Goal: Information Seeking & Learning: Compare options

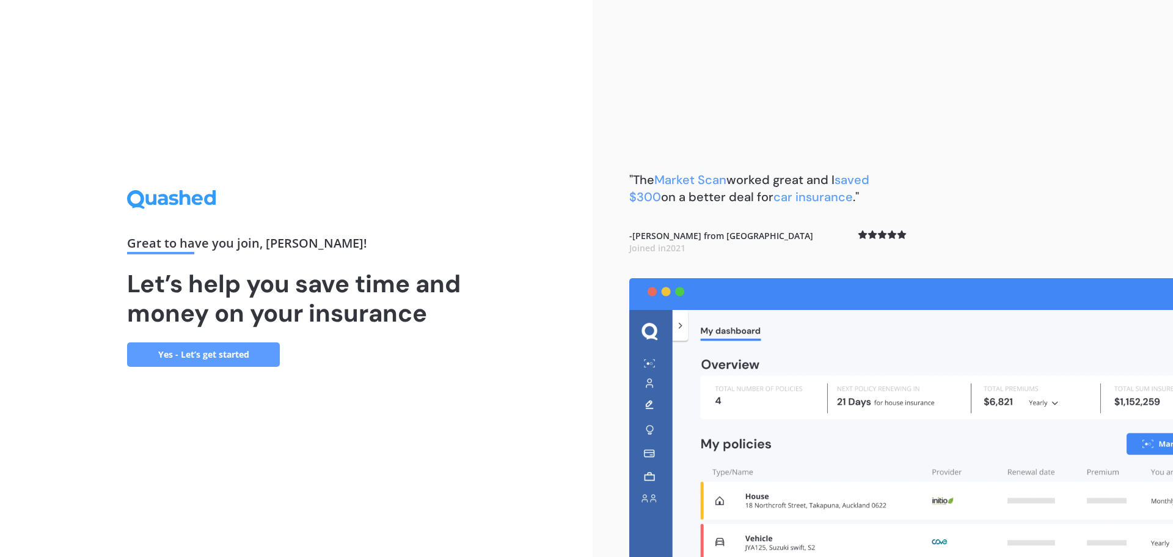
click at [225, 353] on link "Yes - Let’s get started" at bounding box center [203, 354] width 153 height 24
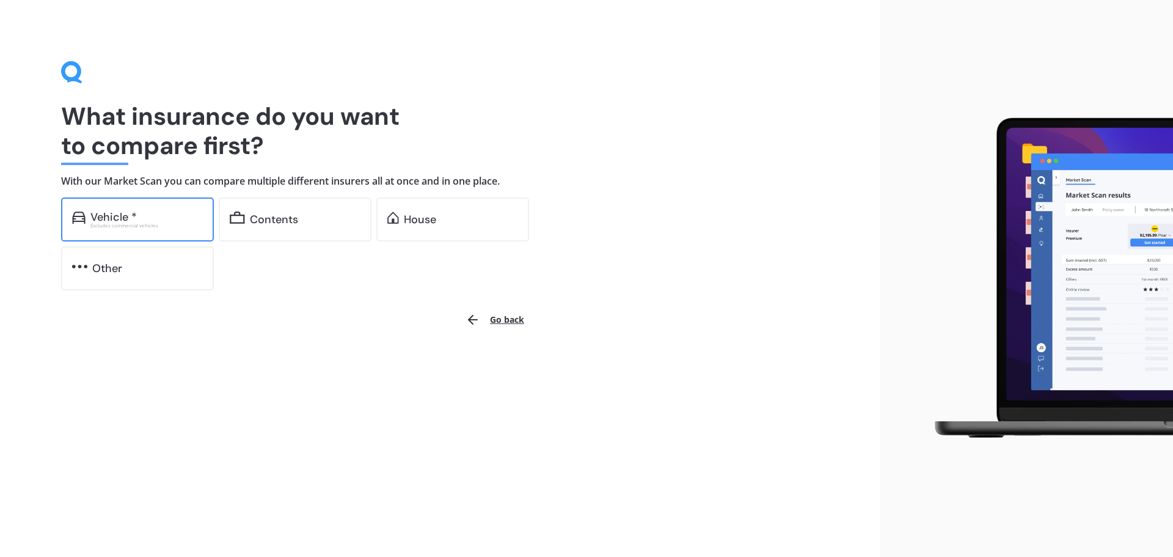
click at [150, 221] on div "Vehicle *" at bounding box center [146, 217] width 112 height 12
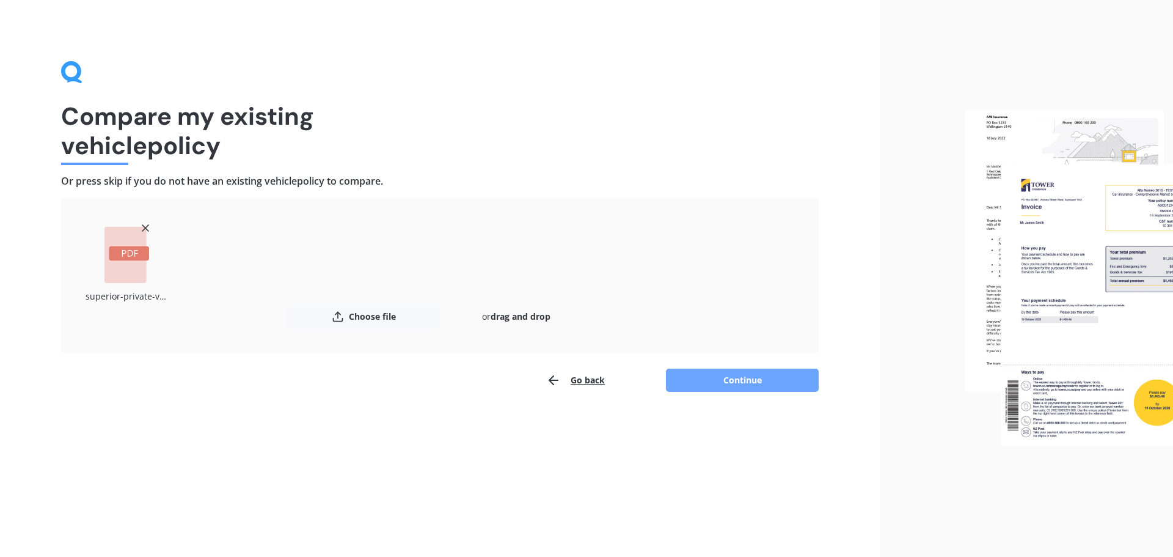
click at [695, 376] on button "Continue" at bounding box center [742, 379] width 153 height 23
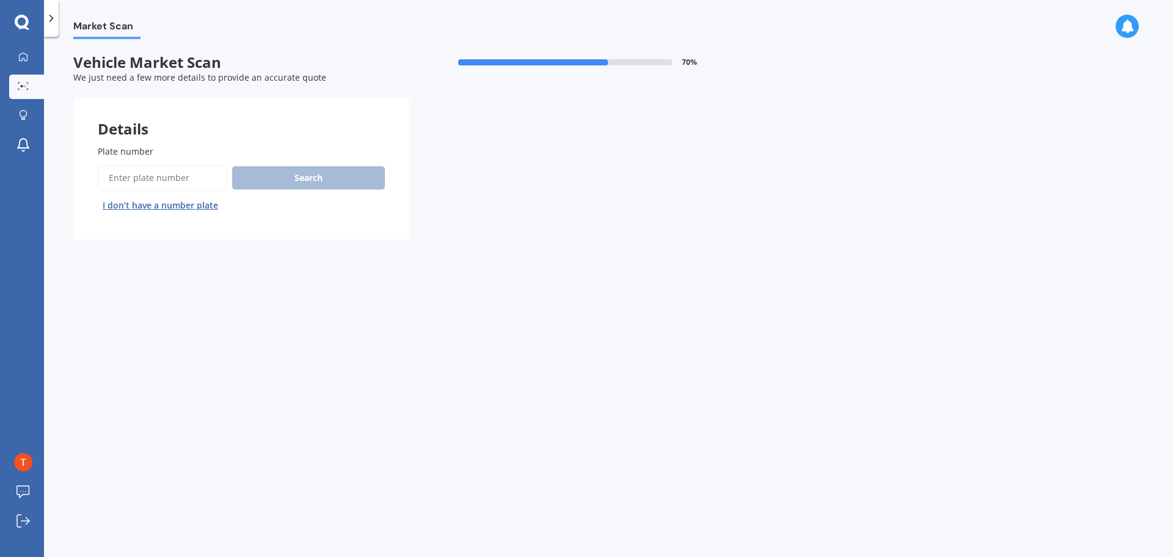
click at [164, 178] on input "Plate number" at bounding box center [163, 178] width 130 height 26
type input "jwm321"
click at [293, 173] on button "Search" at bounding box center [308, 177] width 153 height 23
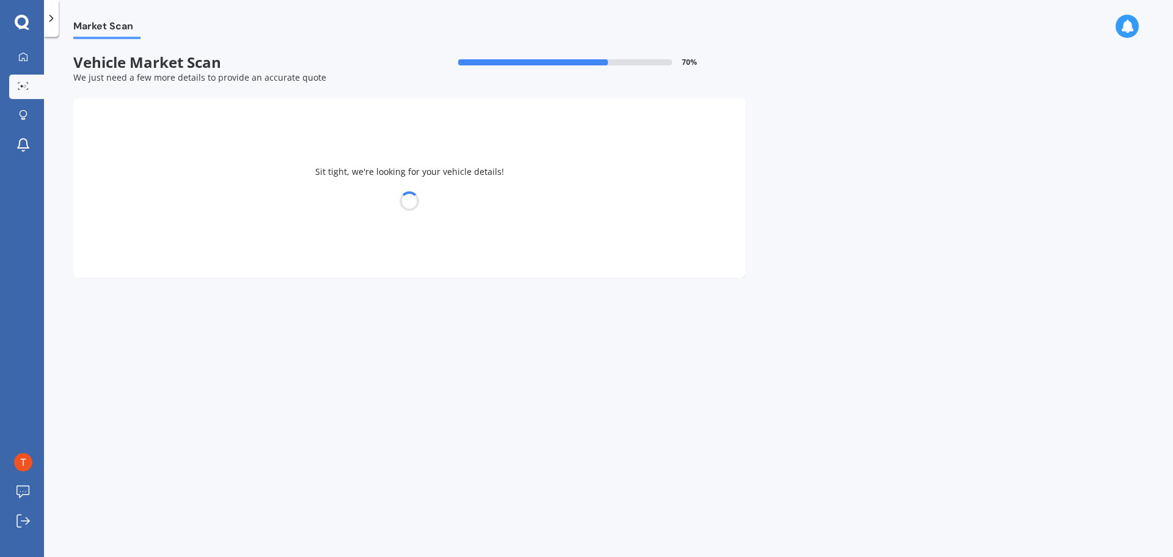
select select "MITSUBISHI"
select select "OUTLANDER"
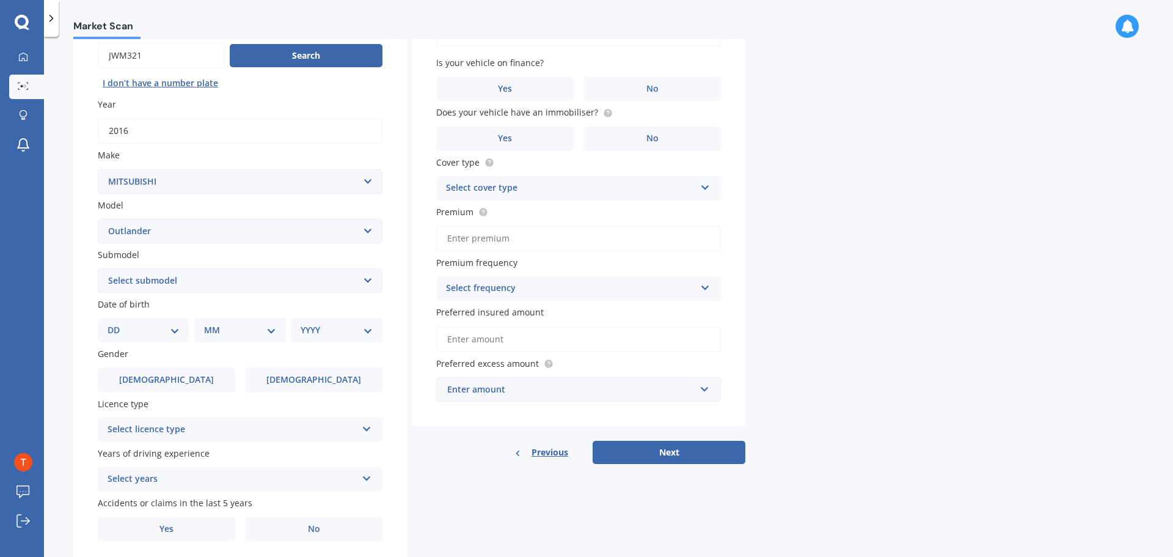
scroll to position [163, 0]
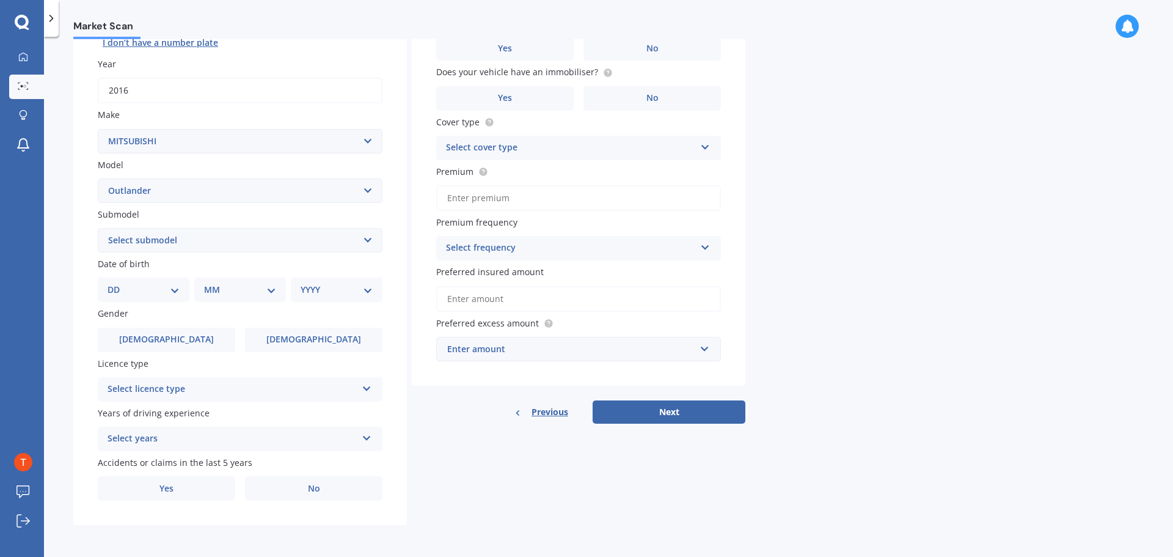
click at [288, 243] on select "Select submodel (All other) 2.4 Litre Station Wagon 3.0 Litre AWD 3.0 VRX Auto …" at bounding box center [240, 240] width 285 height 24
click at [188, 247] on select "Select submodel (All other) 2.4 Litre Station Wagon 3.0 Litre AWD 3.0 VRX Auto …" at bounding box center [240, 240] width 285 height 24
click at [186, 241] on select "Select submodel (All other) 2.4 Litre Station Wagon 3.0 Litre AWD 3.0 VRX Auto …" at bounding box center [240, 240] width 285 height 24
click at [190, 232] on select "Select submodel (All other) 2.4 Litre Station Wagon 3.0 Litre AWD 3.0 VRX Auto …" at bounding box center [240, 240] width 285 height 24
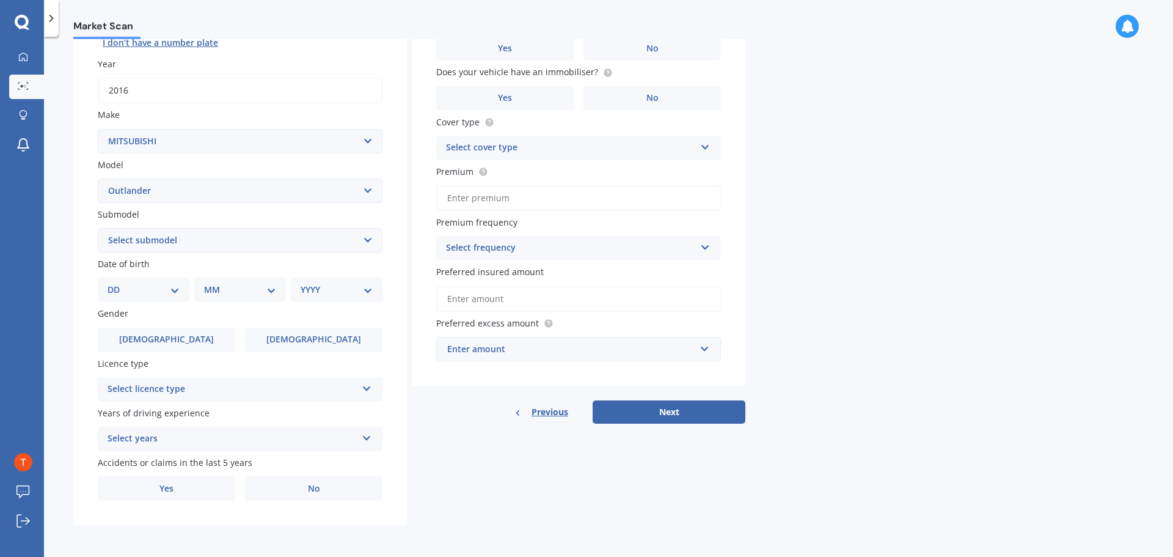
click at [91, 226] on div "Plate number Search I don’t have a number plate Year [DATE] Make Select make AC…" at bounding box center [240, 242] width 334 height 568
click at [142, 277] on div "DD 01 02 03 04 05 06 07 08 09 10 11 12 13 14 15 16 17 18 19 20 21 22 23 24 25 2…" at bounding box center [144, 289] width 92 height 24
click at [148, 287] on select "DD 01 02 03 04 05 06 07 08 09 10 11 12 13 14 15 16 17 18 19 20 21 22 23 24 25 2…" at bounding box center [144, 289] width 72 height 13
select select "16"
click at [117, 283] on select "DD 01 02 03 04 05 06 07 08 09 10 11 12 13 14 15 16 17 18 19 20 21 22 23 24 25 2…" at bounding box center [144, 289] width 72 height 13
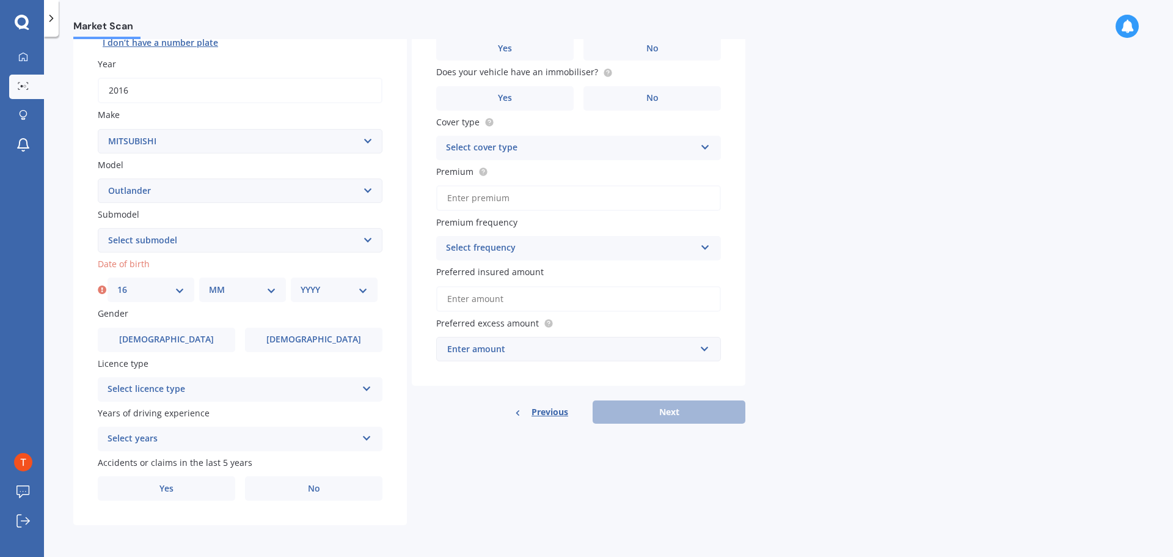
click at [227, 290] on select "MM 01 02 03 04 05 06 07 08 09 10 11 12" at bounding box center [242, 289] width 67 height 13
select select "12"
click at [209, 283] on select "MM 01 02 03 04 05 06 07 08 09 10 11 12" at bounding box center [242, 289] width 67 height 13
click at [315, 293] on select "YYYY 2025 2024 2023 2022 2021 2020 2019 2018 2017 2016 2015 2014 2013 2012 2011…" at bounding box center [334, 289] width 67 height 13
select select "1995"
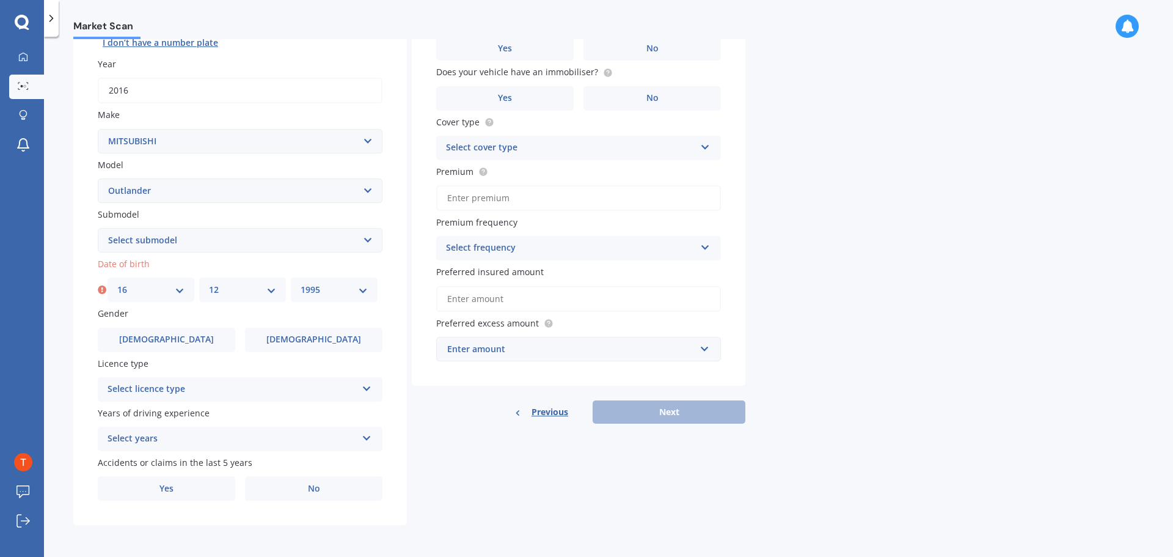
click at [301, 283] on select "YYYY 2025 2024 2023 2022 2021 2020 2019 2018 2017 2016 2015 2014 2013 2012 2011…" at bounding box center [334, 289] width 67 height 13
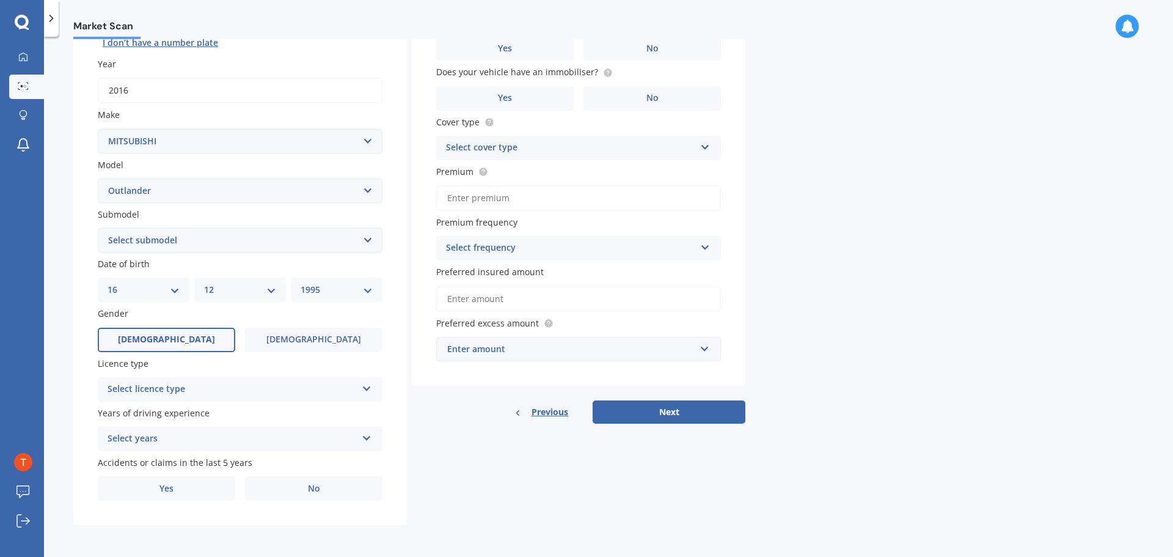
click at [173, 334] on span "[DEMOGRAPHIC_DATA]" at bounding box center [166, 339] width 97 height 10
click at [0, 0] on input "[DEMOGRAPHIC_DATA]" at bounding box center [0, 0] width 0 height 0
click at [260, 389] on div "Select licence type" at bounding box center [232, 389] width 249 height 15
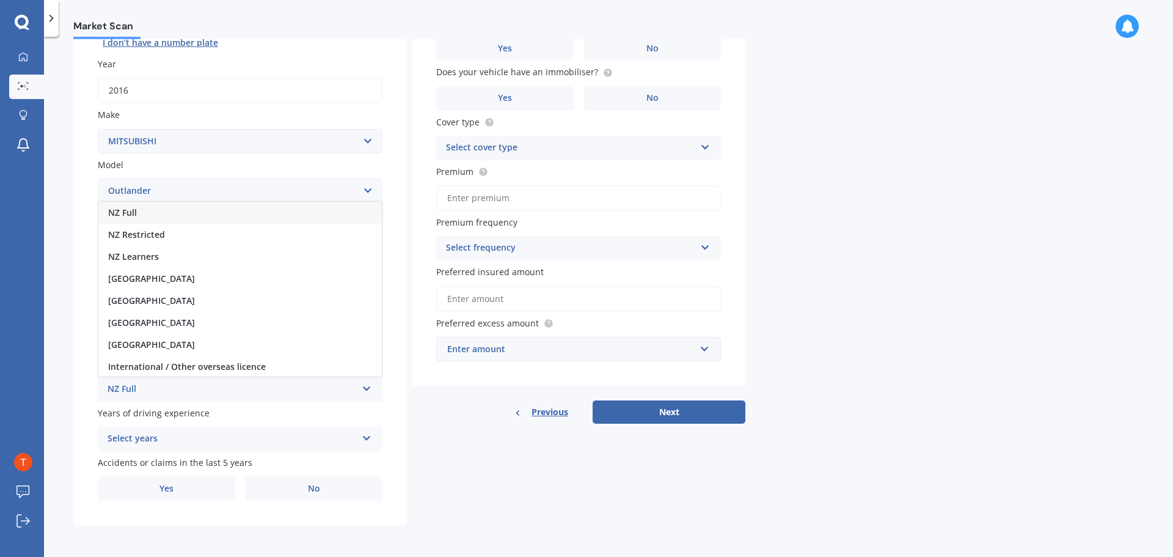
click at [128, 208] on span "NZ Full" at bounding box center [122, 213] width 29 height 12
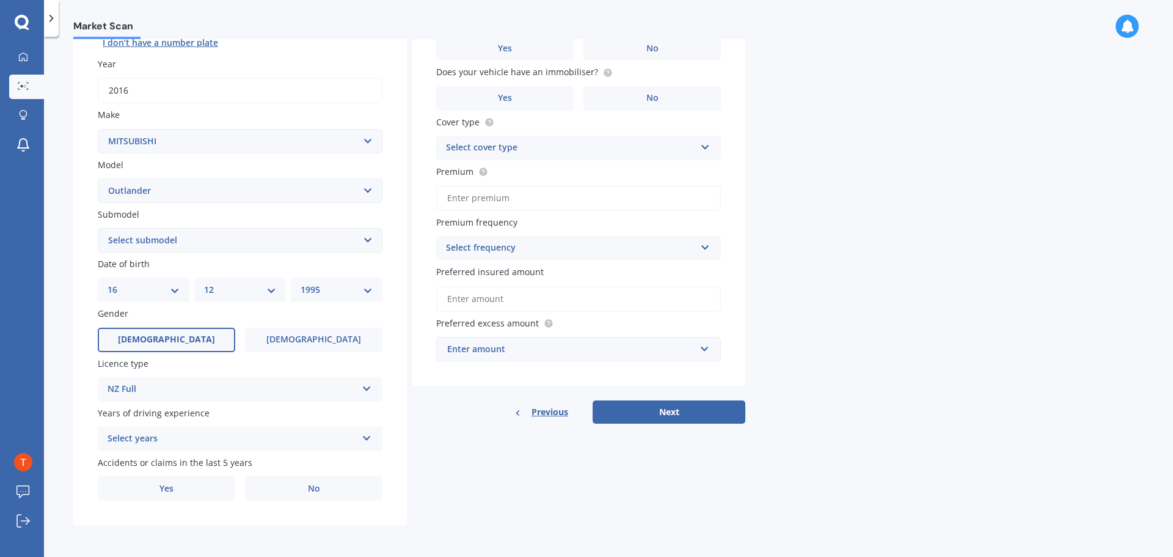
click at [203, 442] on div "Select years" at bounding box center [232, 438] width 249 height 15
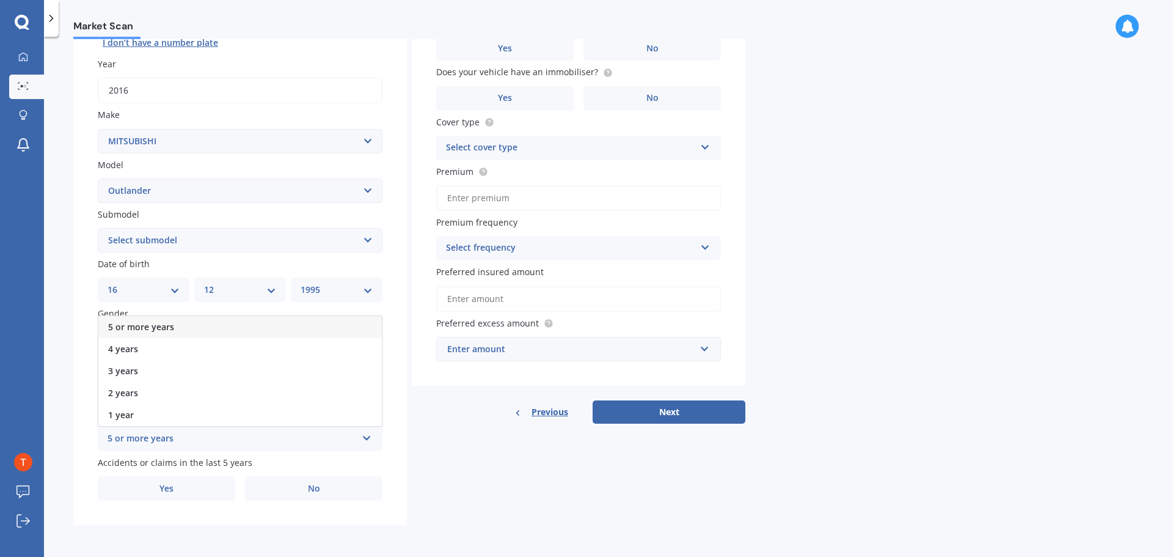
click at [128, 325] on span "5 or more years" at bounding box center [141, 327] width 66 height 12
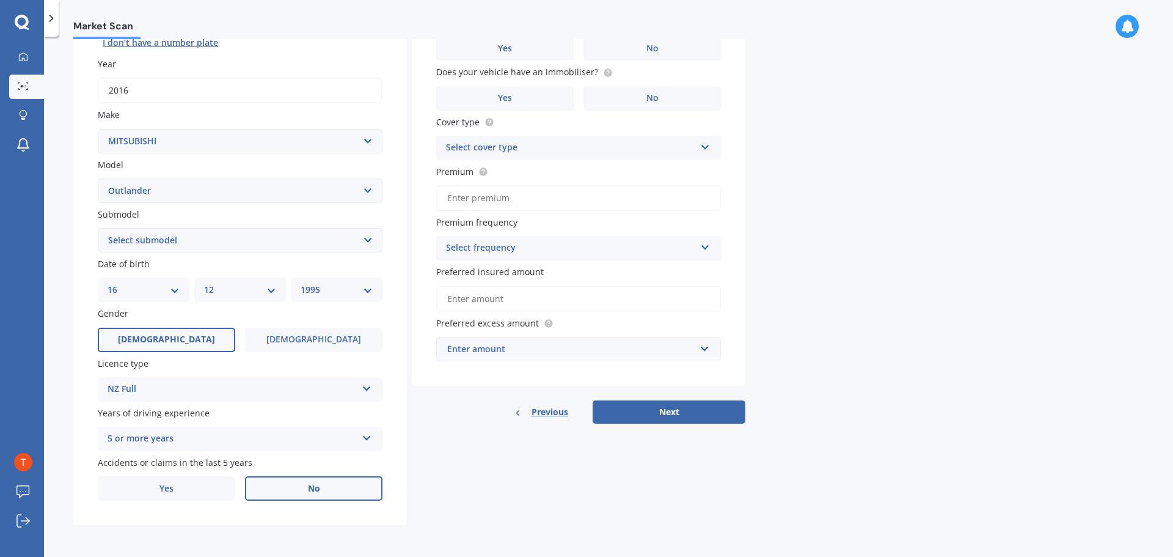
click at [288, 489] on label "No" at bounding box center [313, 488] width 137 height 24
click at [0, 0] on input "No" at bounding box center [0, 0] width 0 height 0
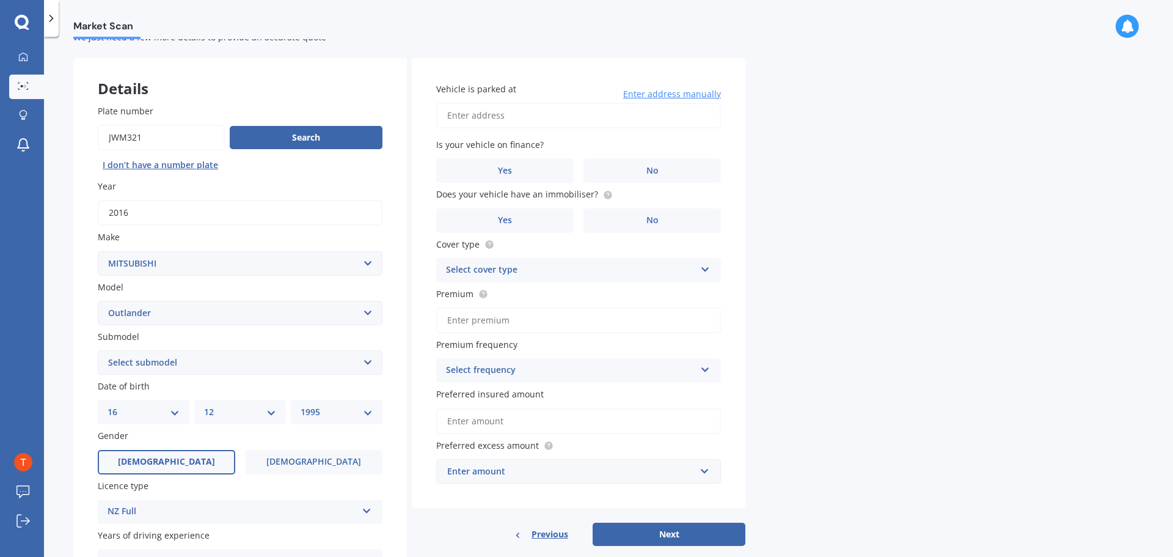
scroll to position [0, 0]
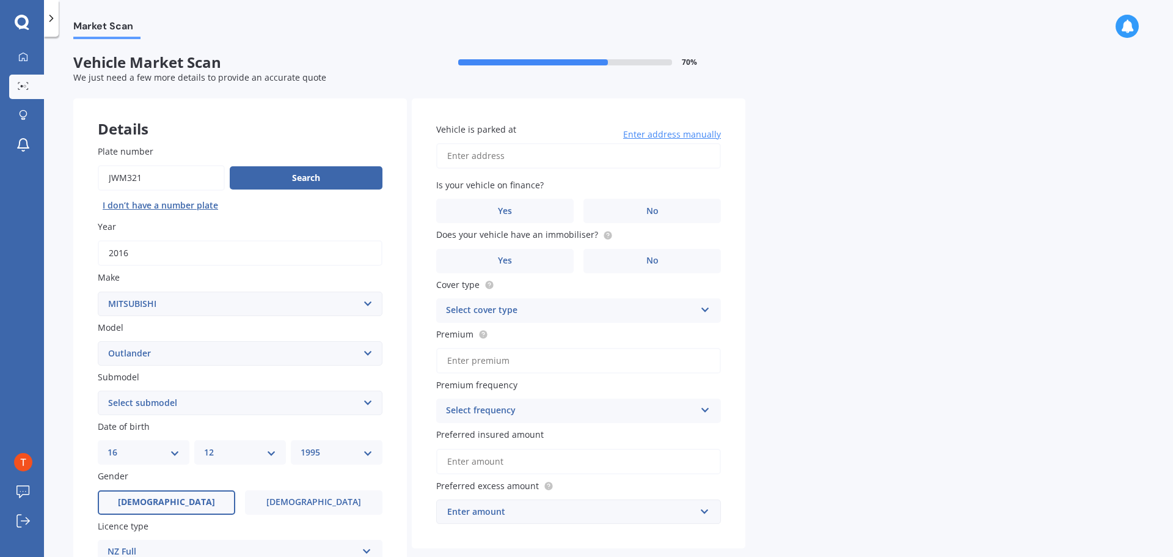
click at [506, 147] on input "Vehicle is parked at" at bounding box center [578, 156] width 285 height 26
click at [557, 156] on input "[STREET_ADDRESS][PERSON_NAME]" at bounding box center [578, 156] width 285 height 26
type input "[STREET_ADDRESS][PERSON_NAME]"
click at [678, 217] on label "No" at bounding box center [652, 211] width 137 height 24
click at [0, 0] on input "No" at bounding box center [0, 0] width 0 height 0
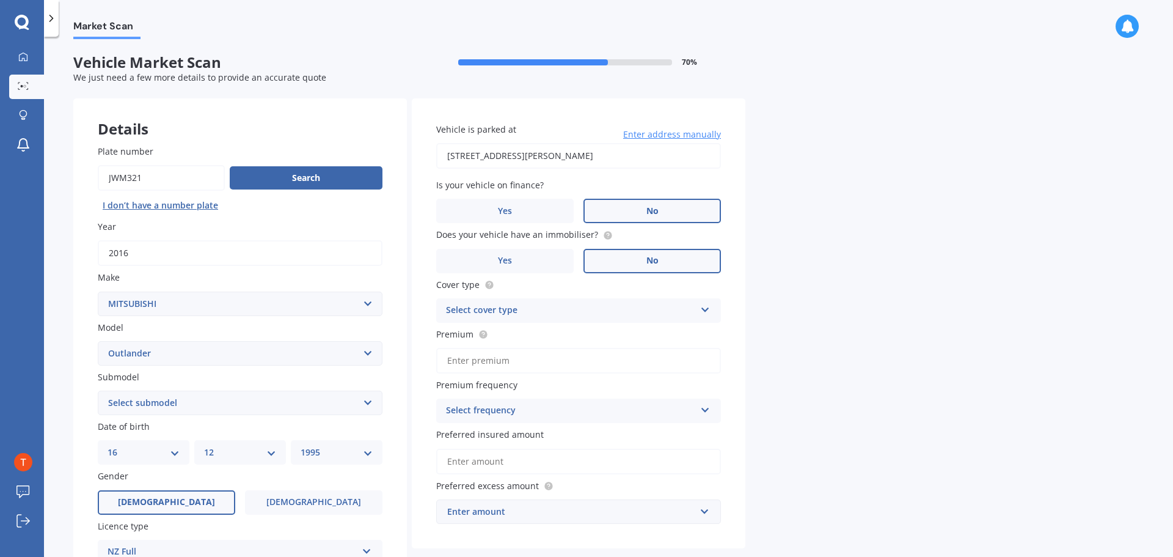
click at [670, 261] on label "No" at bounding box center [652, 261] width 137 height 24
click at [0, 0] on input "No" at bounding box center [0, 0] width 0 height 0
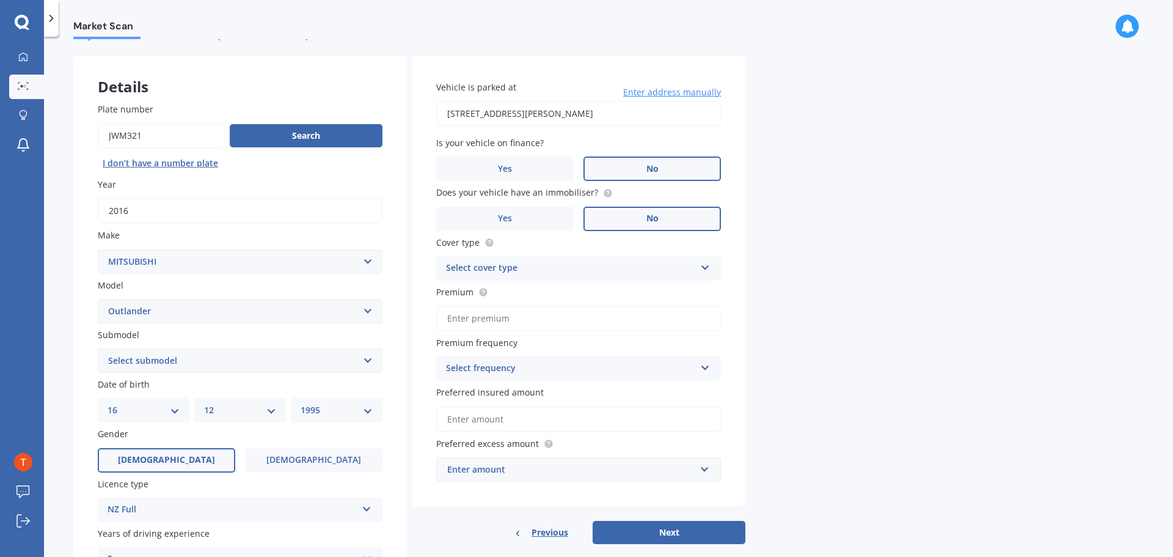
scroll to position [61, 0]
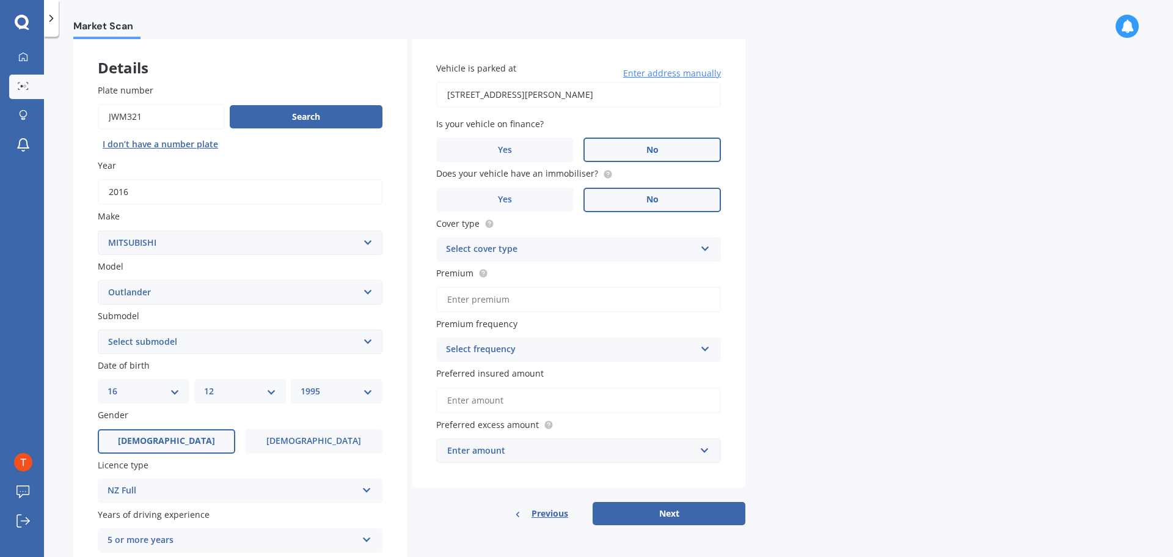
click at [712, 246] on div "Select cover type Comprehensive Third Party, Fire & Theft Third Party" at bounding box center [578, 249] width 285 height 24
click at [569, 273] on div "Comprehensive" at bounding box center [579, 273] width 284 height 22
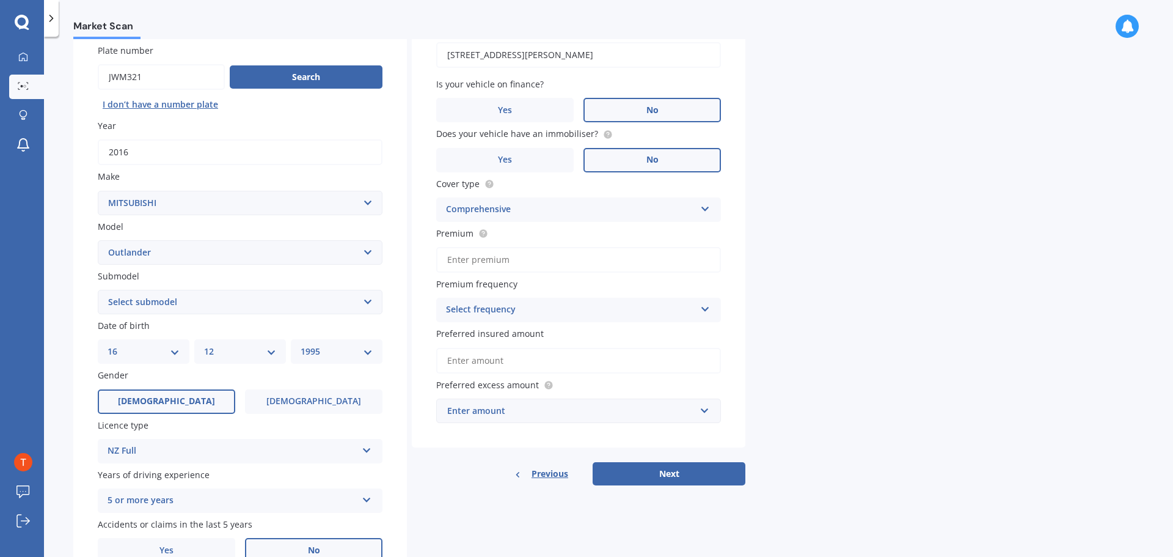
scroll to position [122, 0]
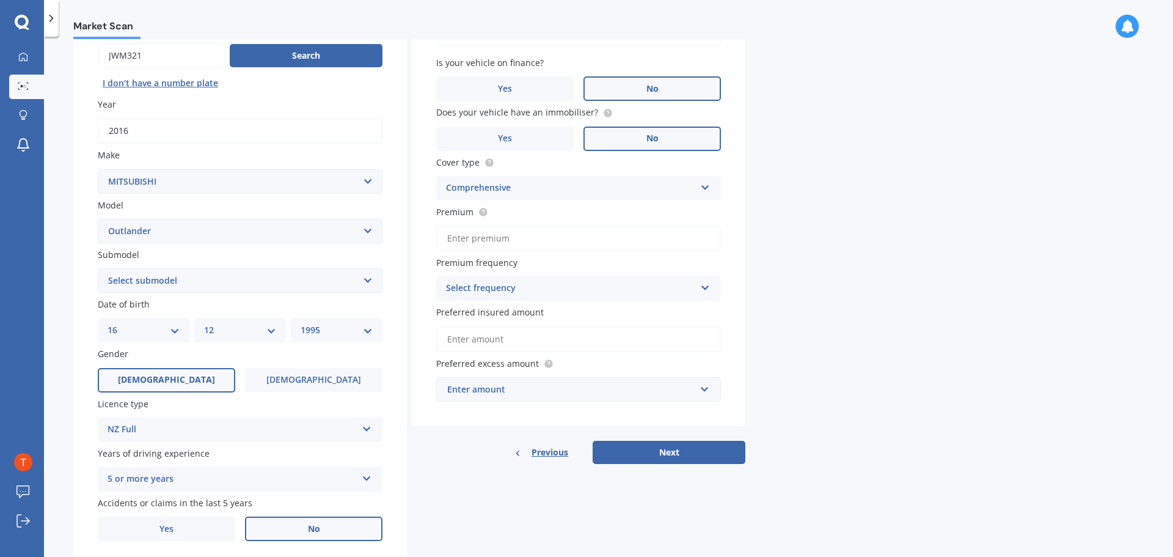
click at [587, 242] on input "Premium" at bounding box center [578, 238] width 285 height 26
click at [523, 230] on input "Premium" at bounding box center [578, 238] width 285 height 26
type input "$923.41"
click at [514, 288] on div "Select frequency" at bounding box center [570, 288] width 249 height 15
click at [481, 313] on div "Yearly" at bounding box center [579, 312] width 284 height 22
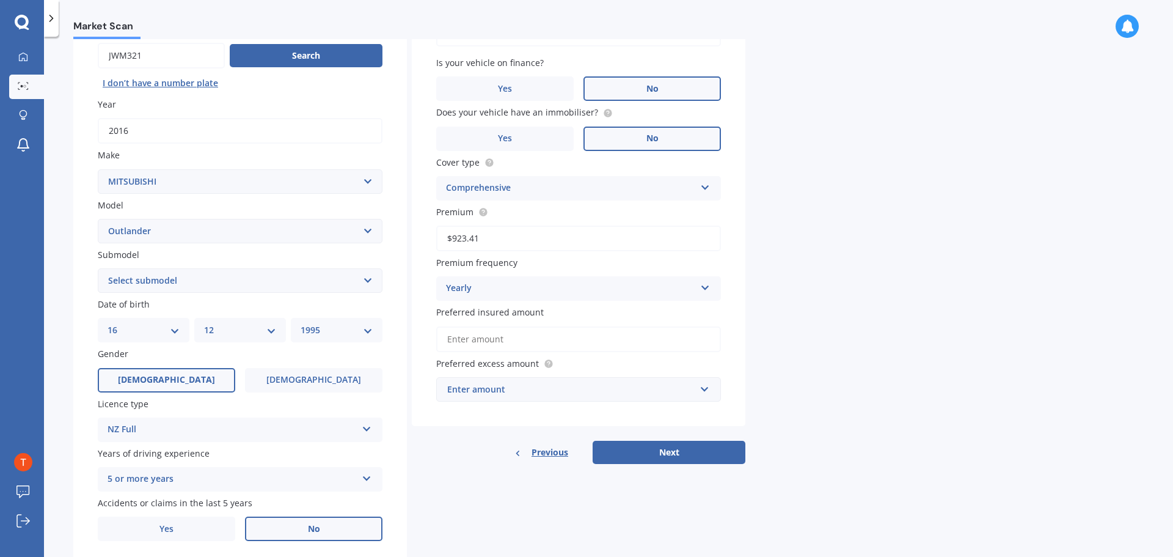
click at [624, 346] on input "Preferred insured amount" at bounding box center [578, 339] width 285 height 26
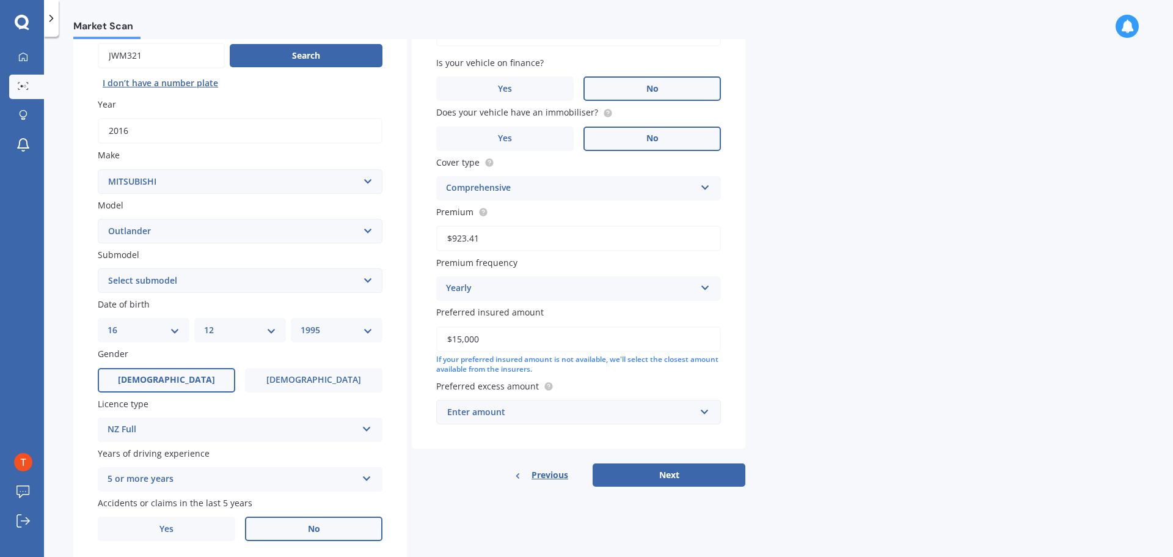
type input "$15,000"
click at [690, 412] on div "Enter amount" at bounding box center [571, 411] width 248 height 13
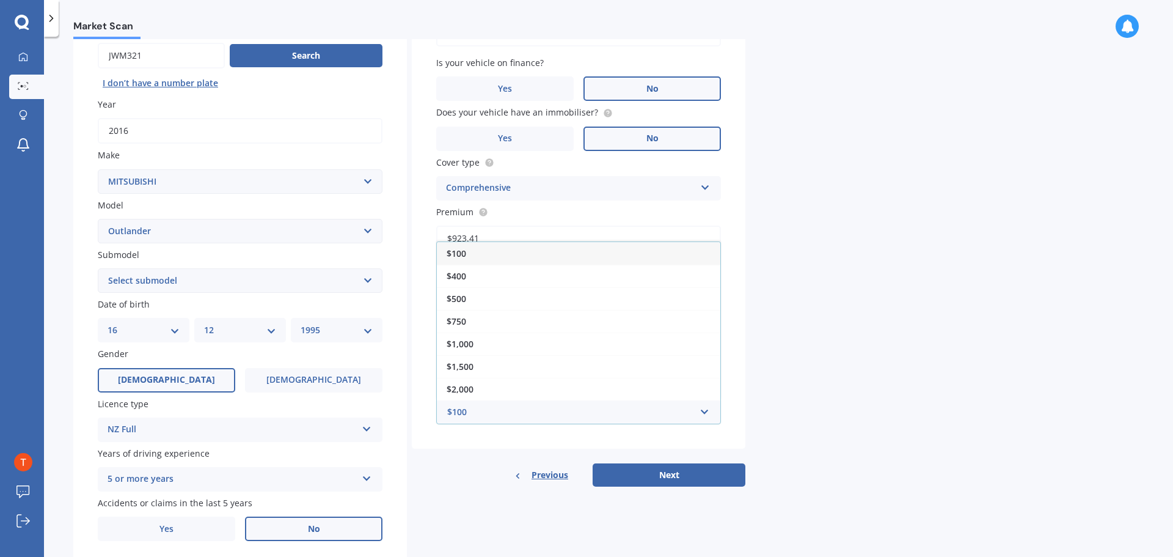
click at [467, 255] on div "$100" at bounding box center [579, 253] width 284 height 23
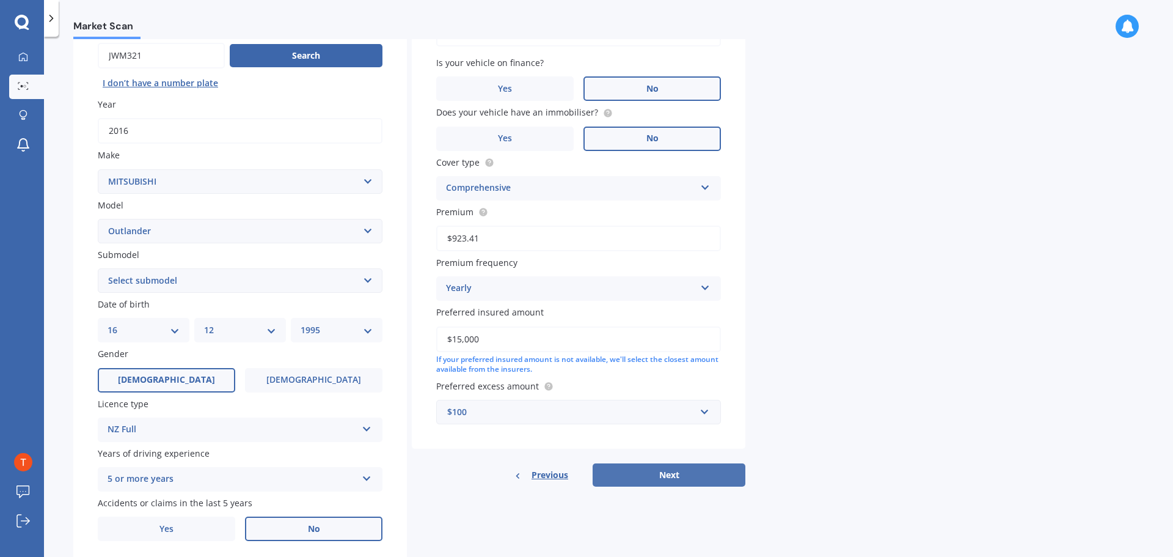
click at [645, 469] on button "Next" at bounding box center [669, 474] width 153 height 23
click at [309, 279] on select "Select submodel (All other) 2.4 Litre Station Wagon 3.0 Litre AWD 3.0 VRX Auto …" at bounding box center [240, 280] width 285 height 24
select select "LS"
click at [98, 268] on select "Select submodel (All other) 2.4 Litre Station Wagon 3.0 Litre AWD 3.0 VRX Auto …" at bounding box center [240, 280] width 285 height 24
click at [654, 465] on button "Next" at bounding box center [669, 474] width 153 height 23
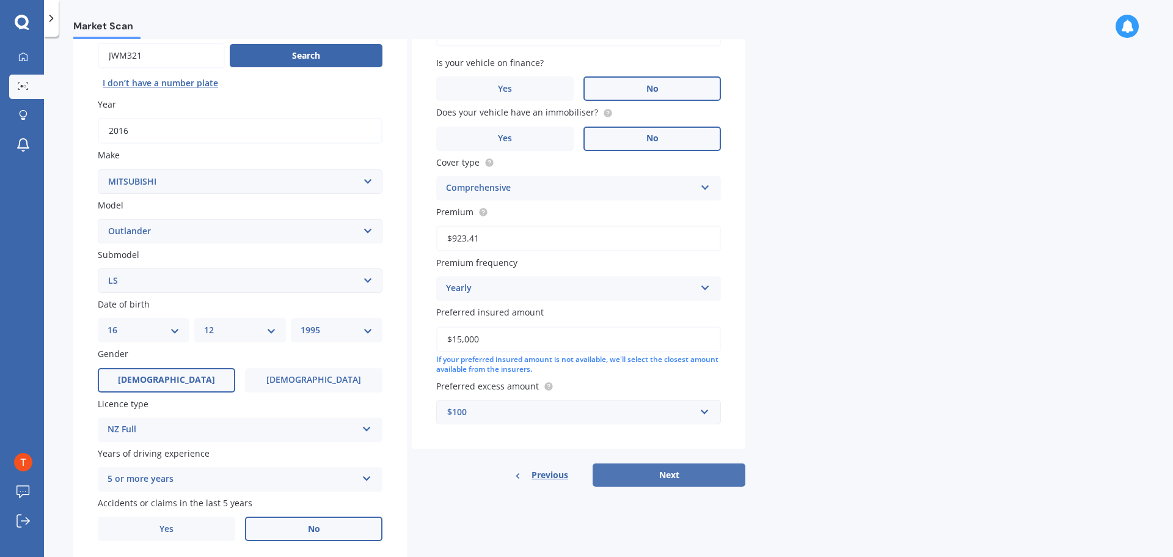
select select "16"
select select "12"
select select "1995"
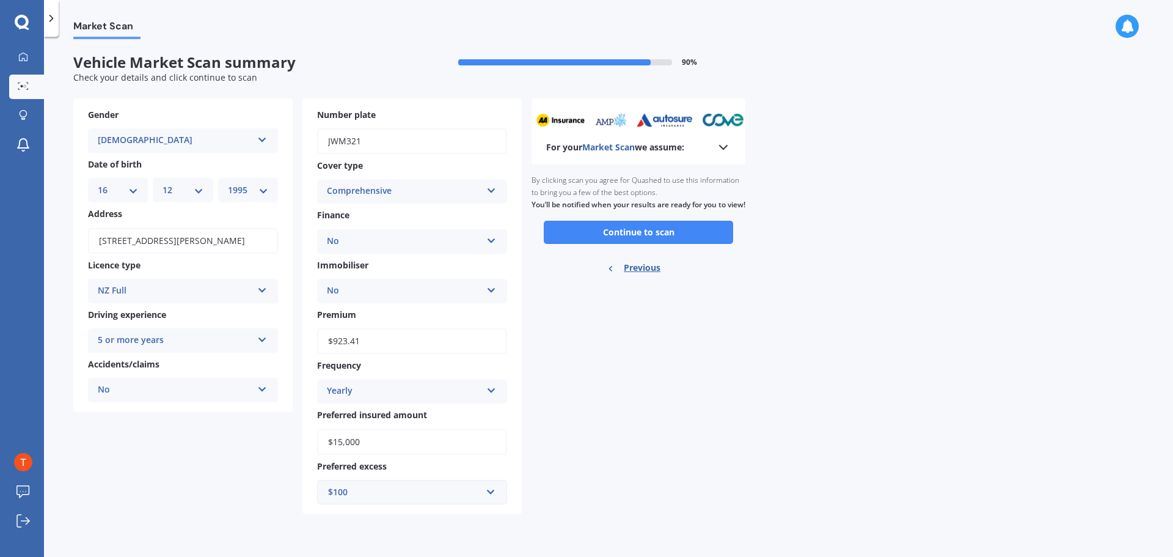
scroll to position [0, 0]
click at [724, 148] on polyline at bounding box center [723, 147] width 7 height 4
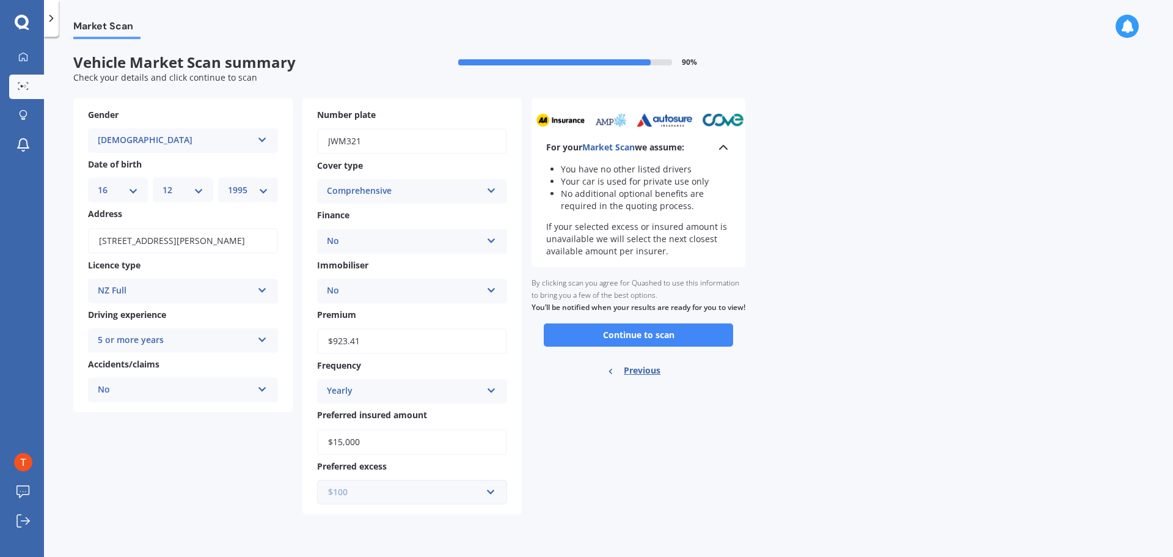
click at [475, 499] on input "text" at bounding box center [407, 491] width 179 height 23
click at [340, 383] on span "$500" at bounding box center [338, 379] width 20 height 12
click at [624, 346] on button "Continue to scan" at bounding box center [638, 334] width 189 height 23
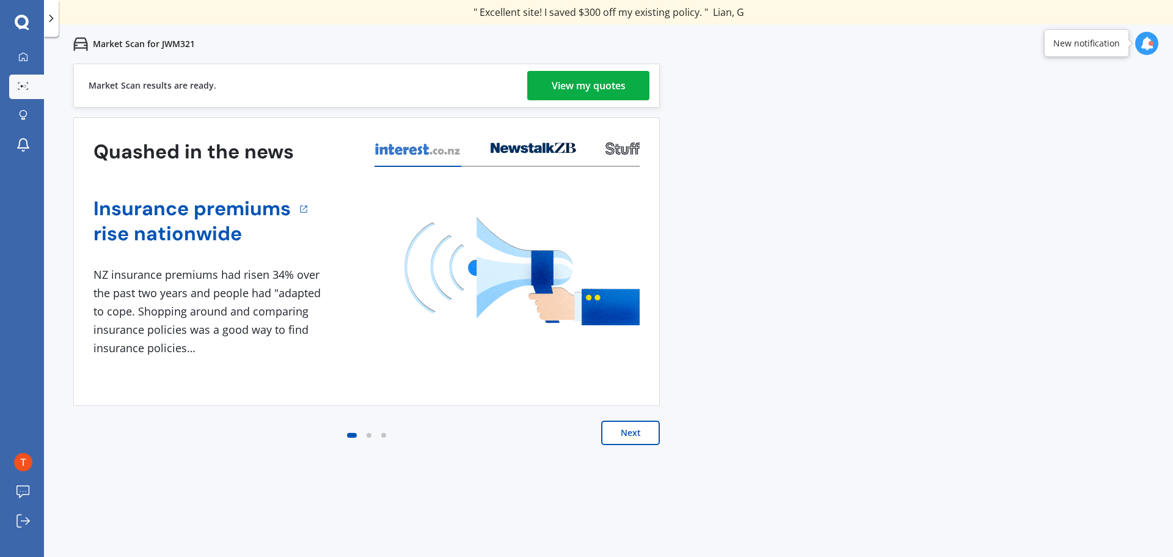
click at [640, 426] on button "Next" at bounding box center [630, 432] width 59 height 24
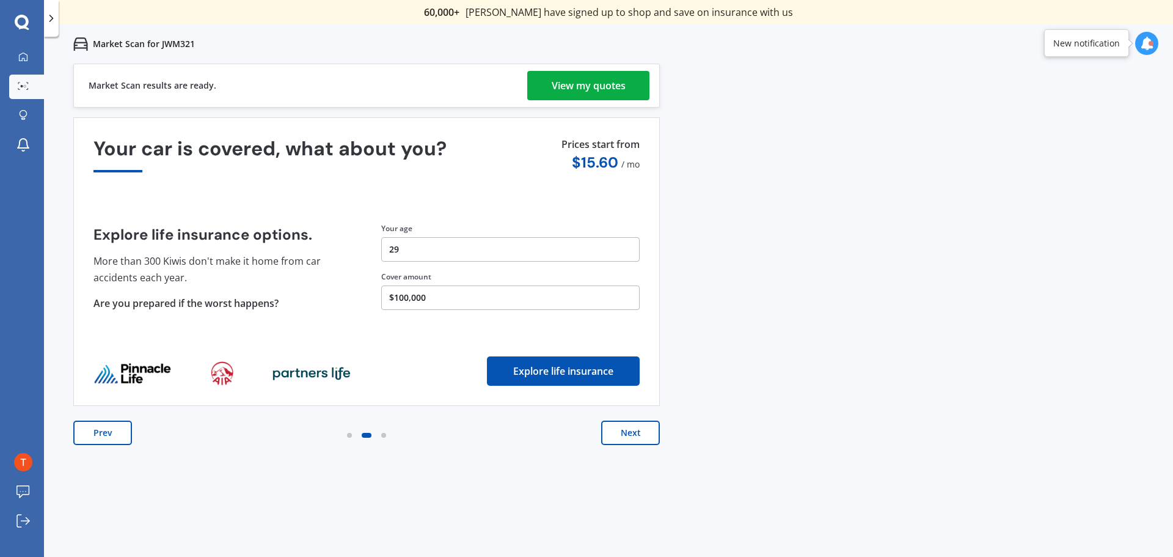
click at [578, 92] on div "View my quotes" at bounding box center [589, 85] width 74 height 29
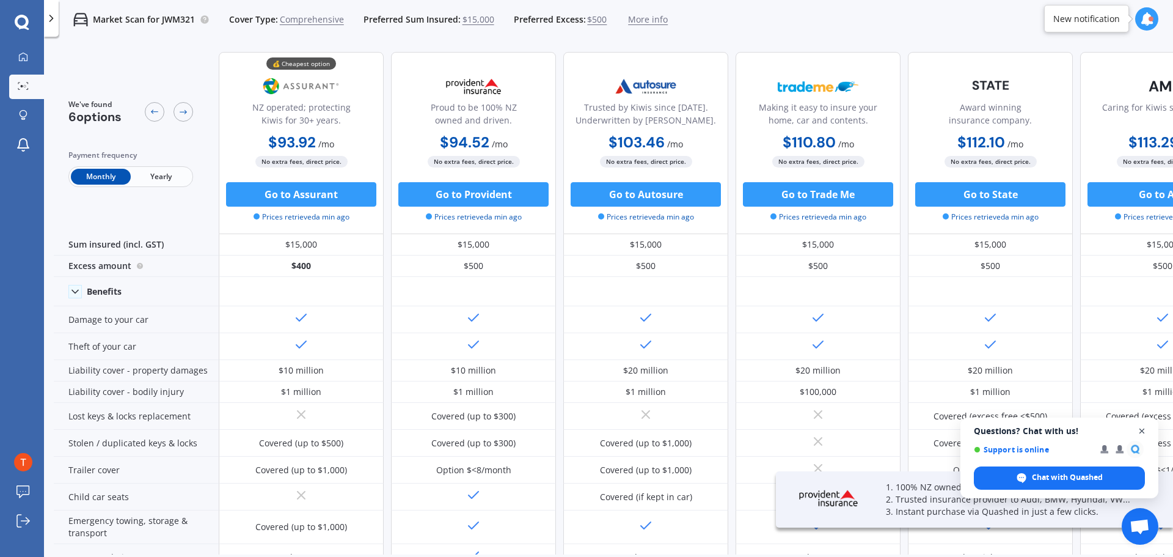
click at [1143, 430] on span "Open chat" at bounding box center [1142, 430] width 15 height 15
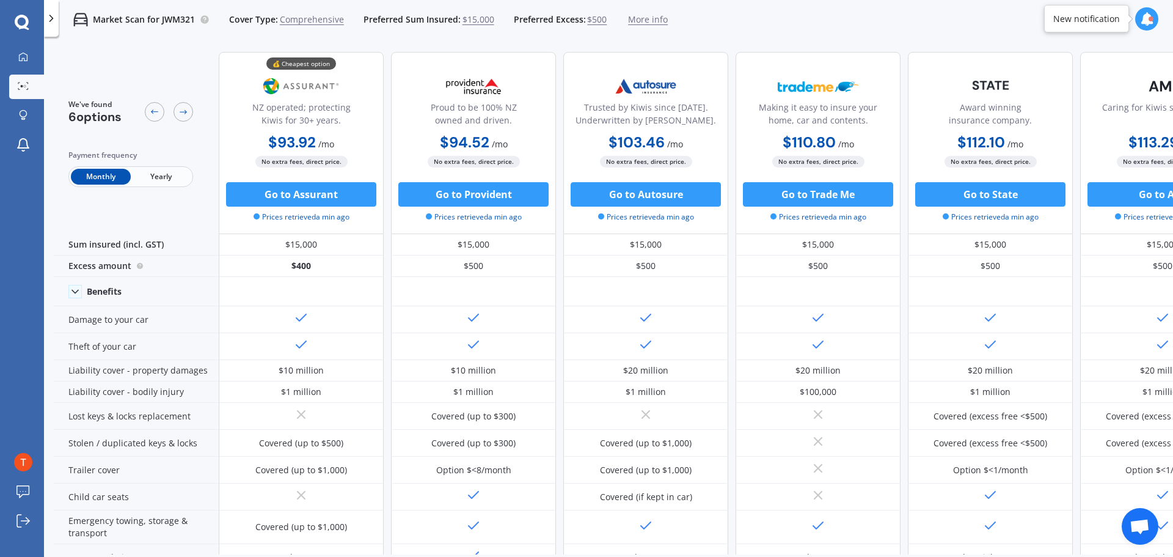
click at [163, 183] on span "Yearly" at bounding box center [161, 177] width 60 height 16
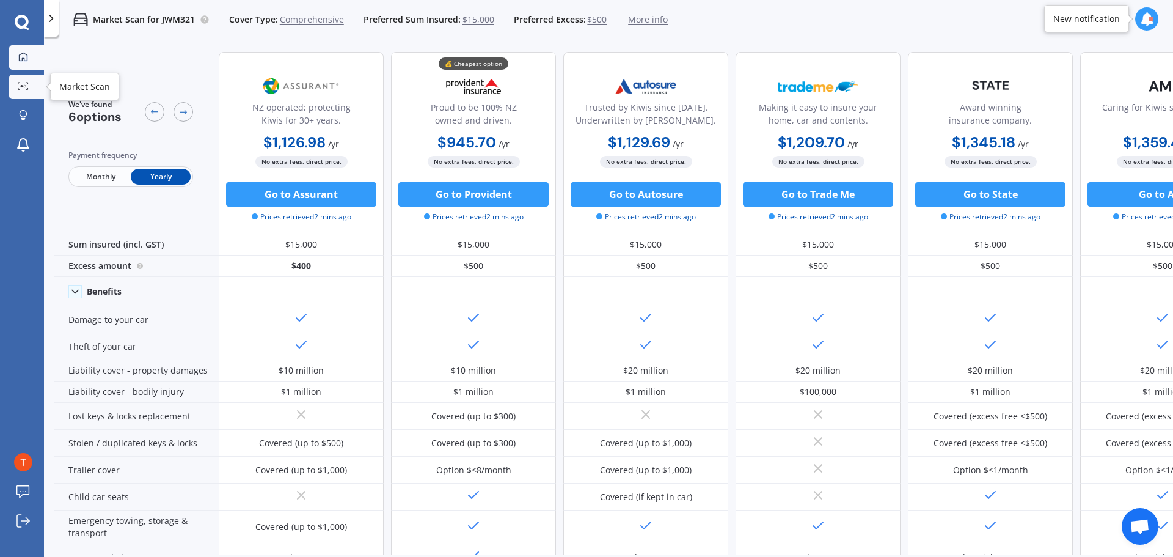
click at [23, 56] on icon at bounding box center [23, 57] width 10 height 10
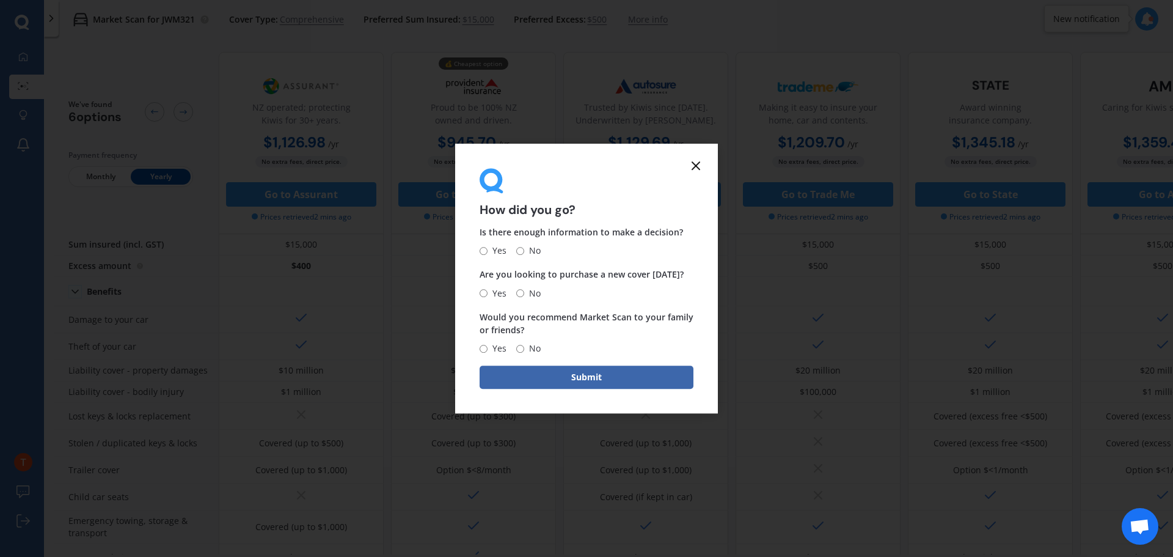
click at [483, 250] on input "Yes" at bounding box center [484, 251] width 8 height 8
radio input "true"
click at [515, 292] on div "Yes No" at bounding box center [510, 293] width 61 height 15
click at [519, 293] on input "No" at bounding box center [520, 293] width 8 height 8
radio input "true"
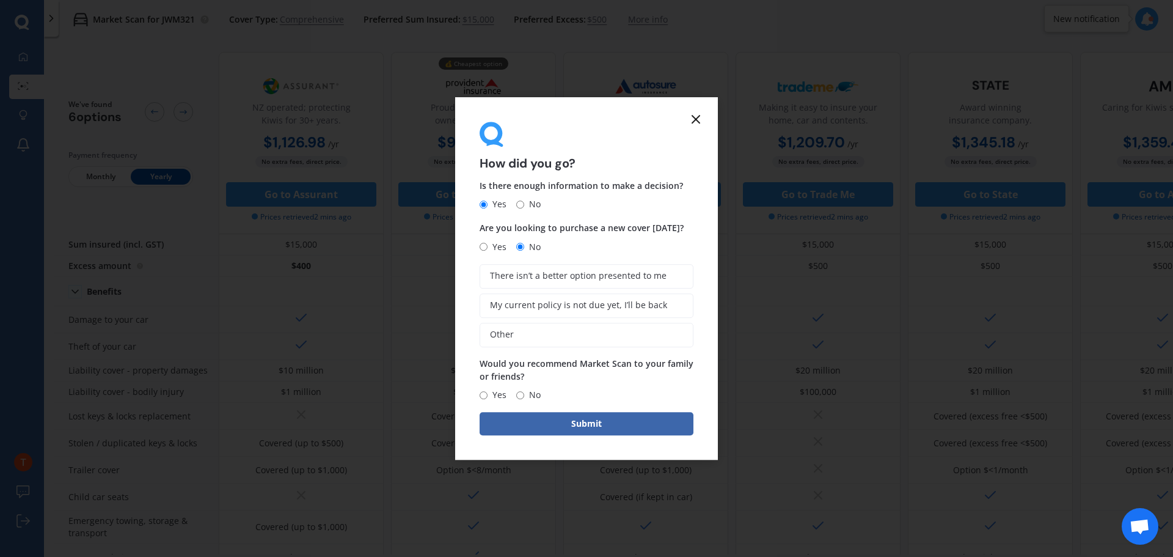
click at [701, 123] on icon at bounding box center [696, 119] width 15 height 15
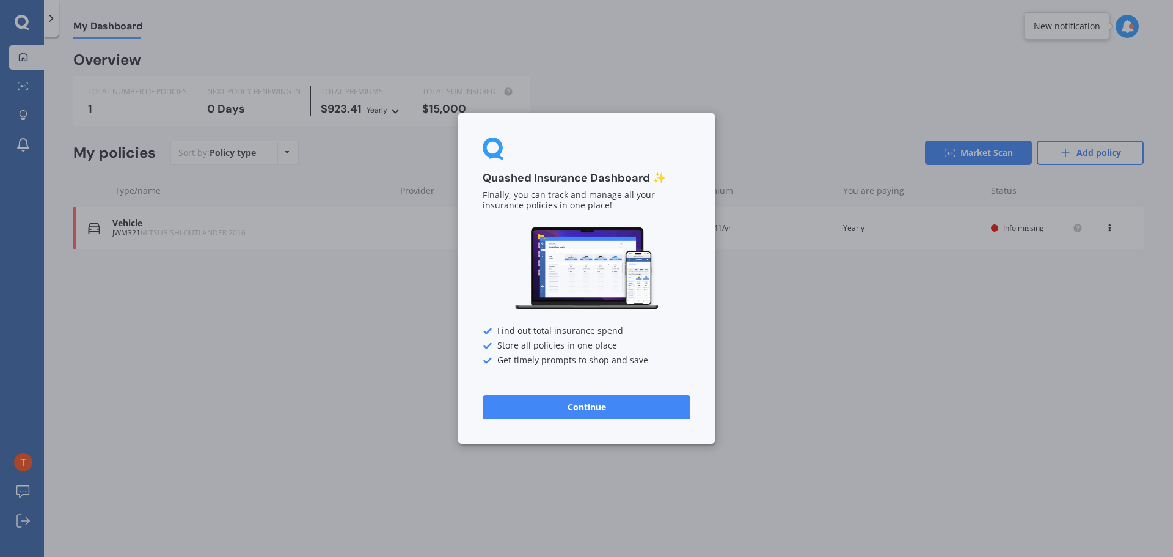
click at [617, 410] on button "Continue" at bounding box center [587, 407] width 208 height 24
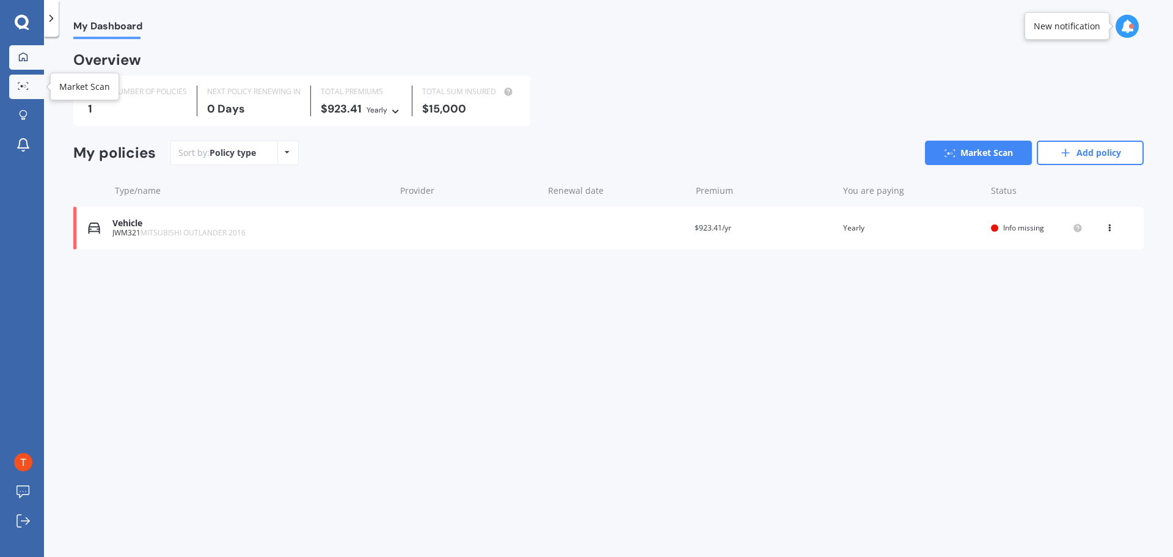
click at [29, 86] on div at bounding box center [23, 86] width 18 height 9
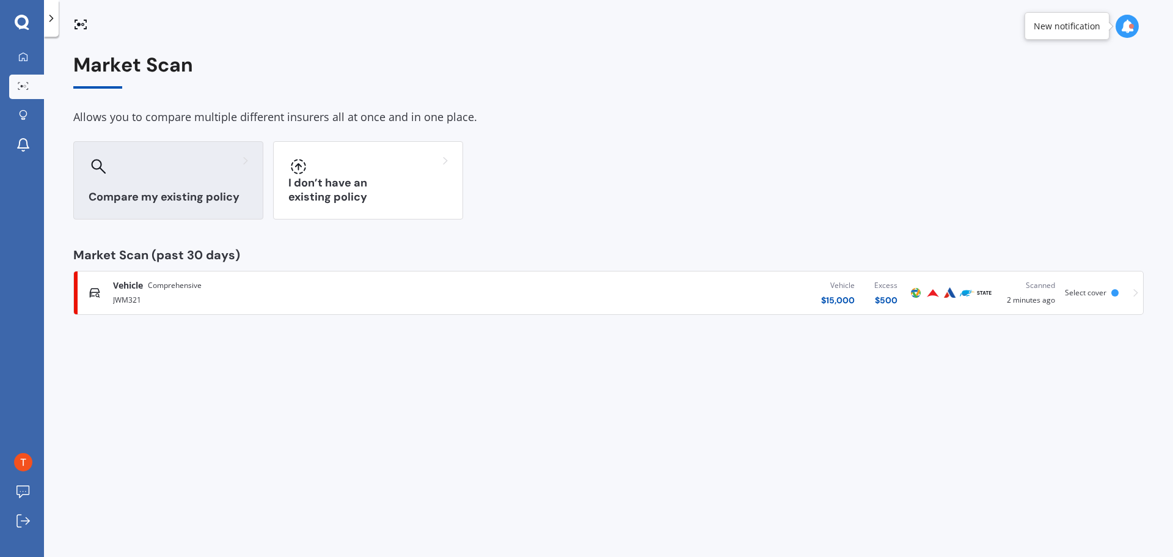
click at [243, 159] on icon at bounding box center [245, 160] width 5 height 9
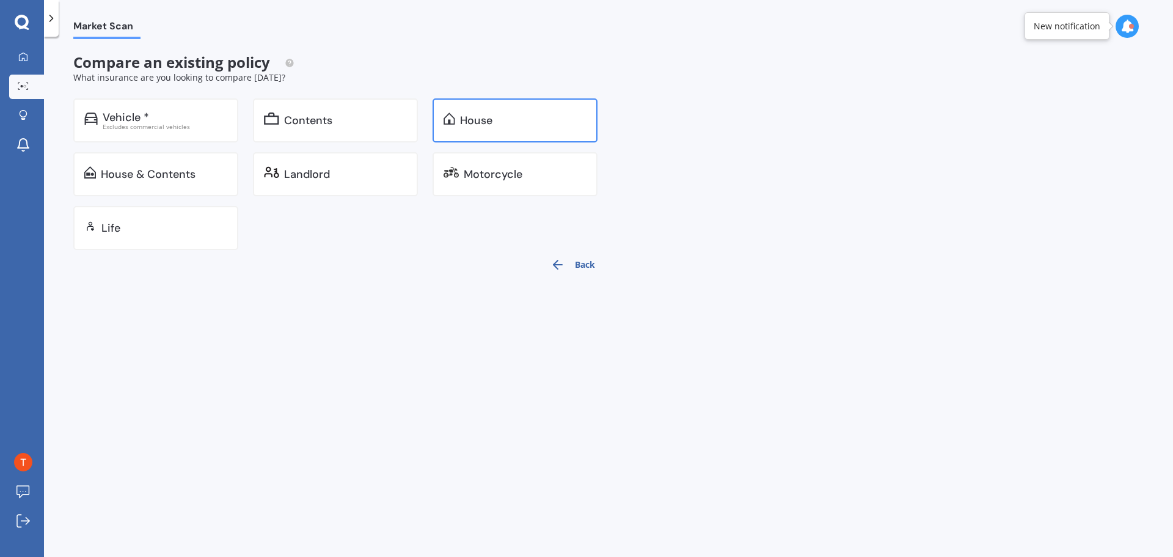
click at [467, 128] on div "House" at bounding box center [515, 120] width 165 height 44
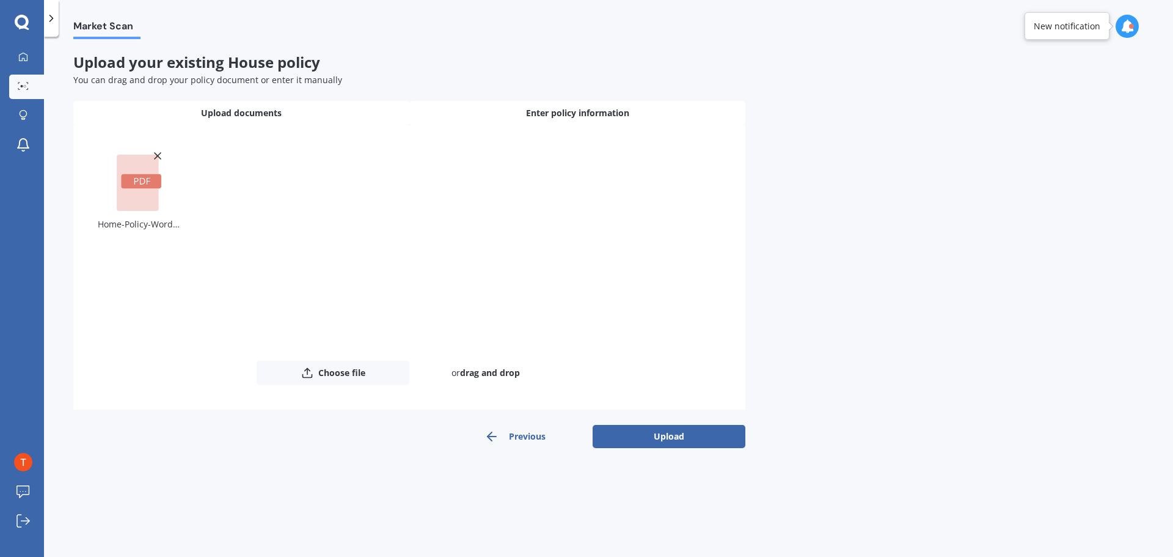
click at [519, 117] on div "Enter policy information" at bounding box center [577, 113] width 336 height 24
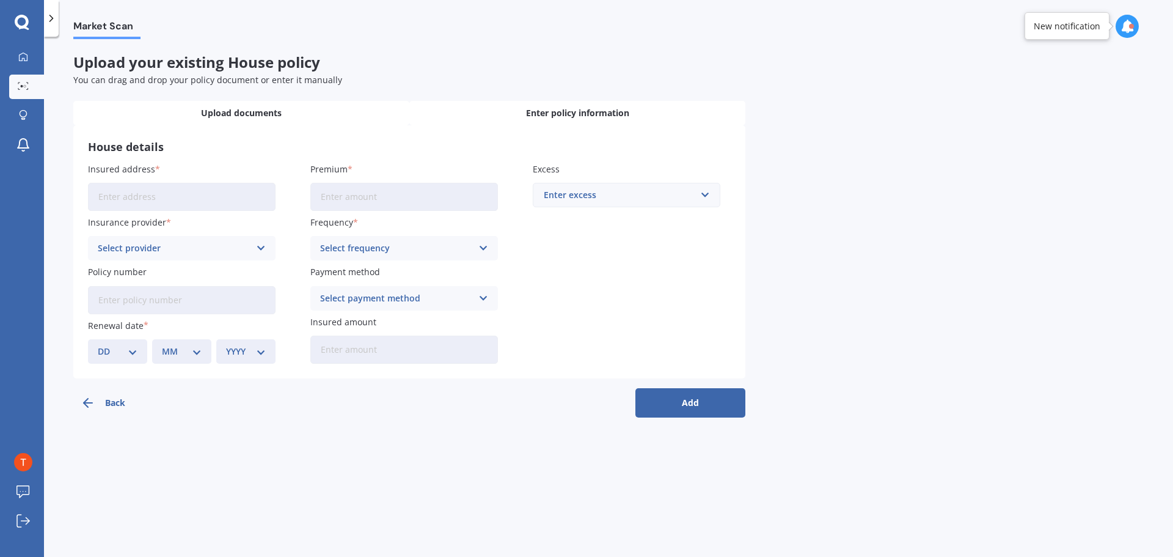
click at [302, 111] on div "Upload documents" at bounding box center [241, 113] width 336 height 24
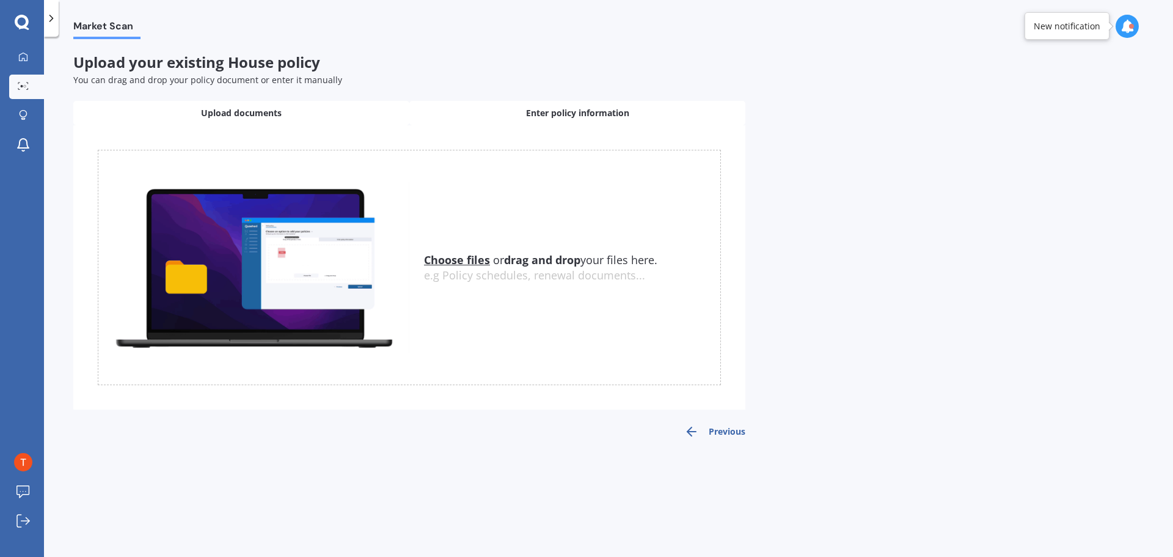
click at [481, 111] on div "Enter policy information" at bounding box center [577, 113] width 336 height 24
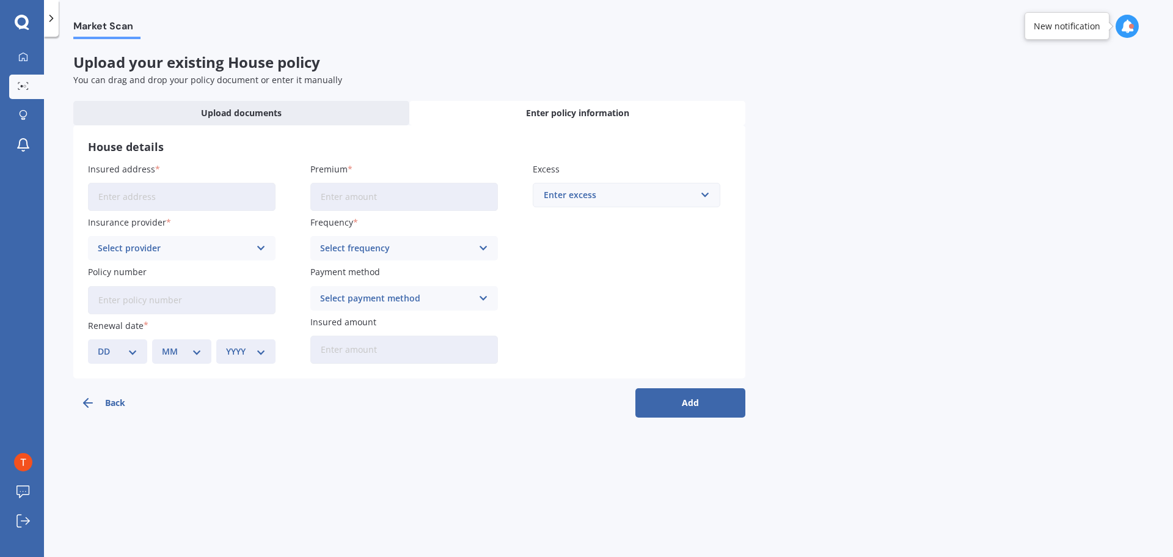
click at [180, 199] on input "Insured address" at bounding box center [182, 197] width 188 height 28
click at [208, 196] on input "[STREET_ADDRESS][PERSON_NAME]" at bounding box center [182, 197] width 188 height 28
type input "[STREET_ADDRESS][PERSON_NAME]"
click at [225, 249] on div "Select provider" at bounding box center [174, 247] width 152 height 13
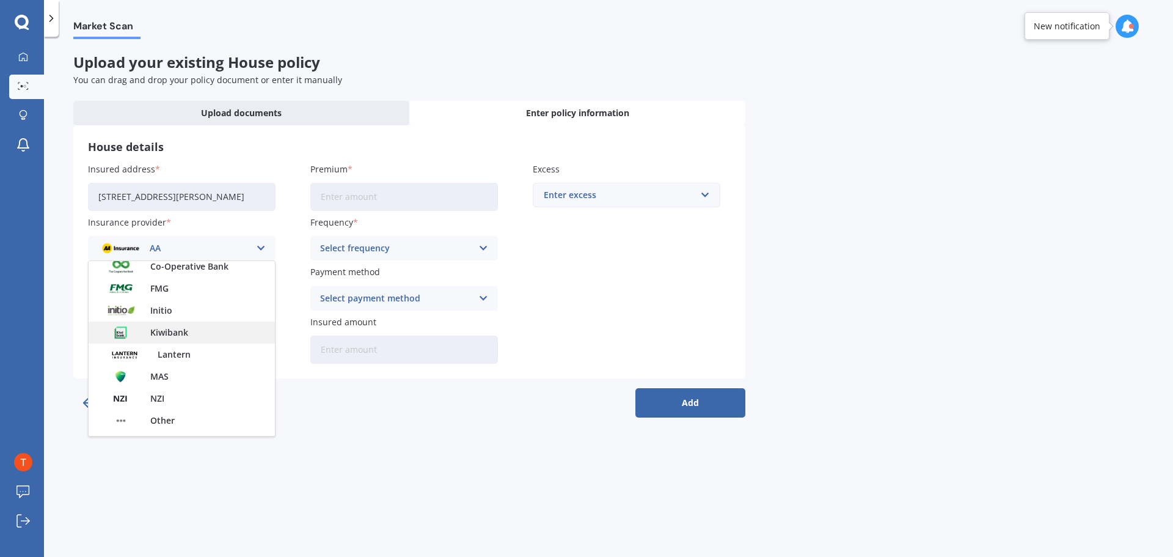
scroll to position [156, 0]
click at [170, 287] on div "FMG" at bounding box center [182, 292] width 186 height 22
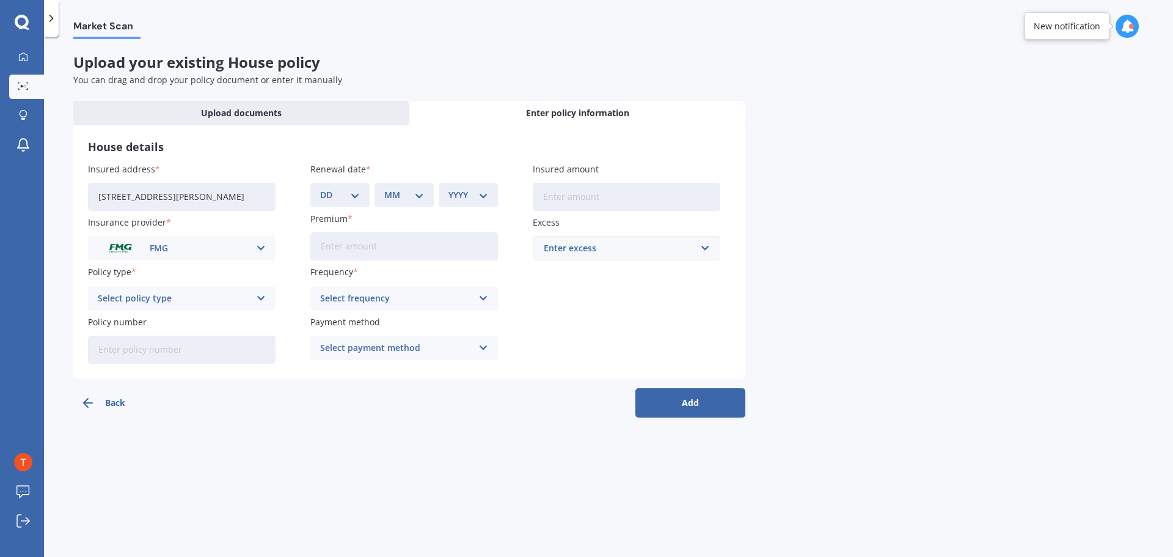
click at [261, 296] on icon at bounding box center [261, 297] width 10 height 13
click at [196, 320] on div "Home" at bounding box center [182, 322] width 186 height 22
click at [351, 199] on select "DD 01 02 03 04 05 06 07 08 09 10 11 12 13 14 15 16 17 18 19 20 21 22 23 24 25 2…" at bounding box center [340, 194] width 40 height 13
click at [350, 197] on select "DD 01 02 03 04 05 06 07 08 09 10 11 12 13 14 15 16 17 18 19 20 21 22 23 24 25 2…" at bounding box center [340, 194] width 40 height 13
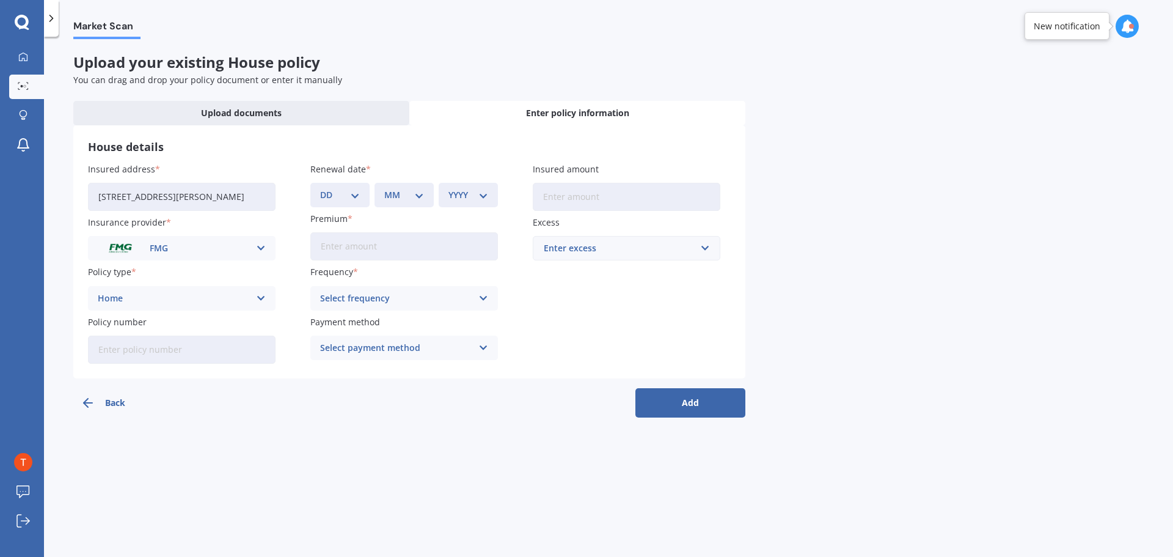
select select "24"
click at [320, 188] on select "DD 01 02 03 04 05 06 07 08 09 10 11 12 13 14 15 16 17 18 19 20 21 22 23 24 25 2…" at bounding box center [340, 194] width 40 height 13
click at [404, 205] on div "MM 01 02 03 04 05 06 07 08 09 10 11 12" at bounding box center [404, 195] width 59 height 24
click at [406, 199] on select "MM 01 02 03 04 05 06 07 08 09 10 11 12" at bounding box center [404, 194] width 40 height 13
select select "05"
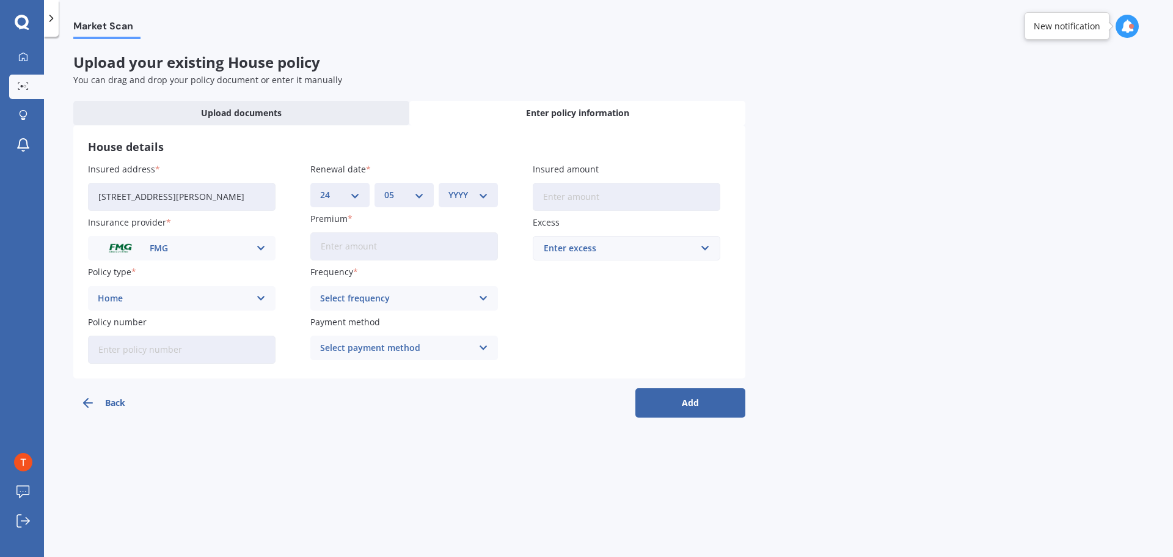
click at [384, 188] on select "MM 01 02 03 04 05 06 07 08 09 10 11 12" at bounding box center [404, 194] width 40 height 13
click at [458, 200] on select "YYYY 2027 2026 2025 2024 2023 2022 2021 2020 2019 2018 2017 2016 2015 2014 2013…" at bounding box center [468, 194] width 40 height 13
select select "2026"
click at [448, 188] on select "YYYY 2027 2026 2025 2024 2023 2022 2021 2020 2019 2018 2017 2016 2015 2014 2013…" at bounding box center [468, 194] width 40 height 13
click at [390, 248] on input "Premium" at bounding box center [404, 246] width 188 height 28
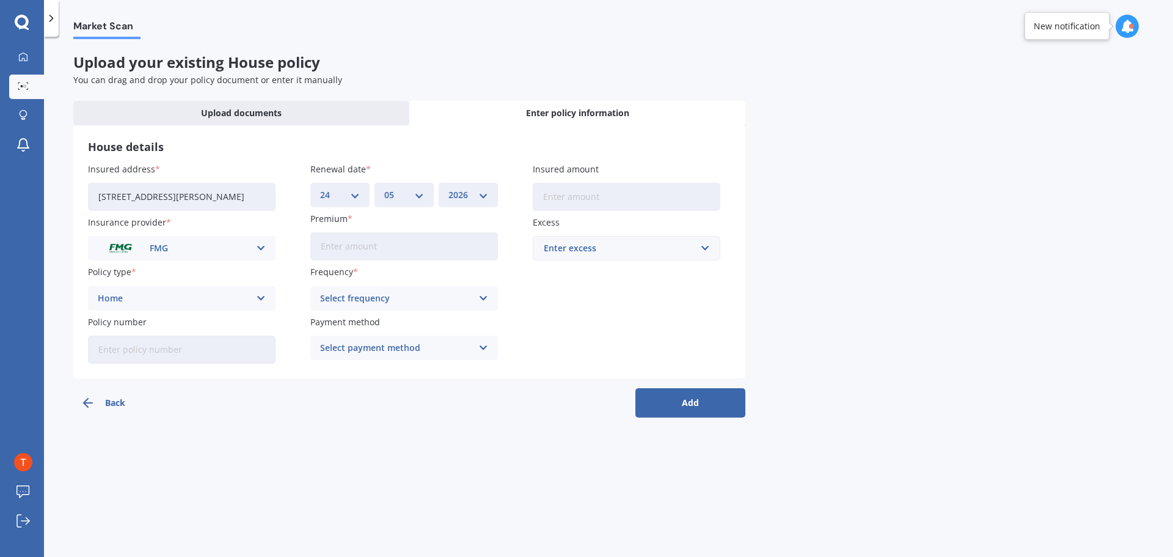
click at [401, 258] on input "Premium" at bounding box center [404, 246] width 188 height 28
type input "$2,506.57"
click at [412, 294] on div "Select frequency" at bounding box center [396, 297] width 152 height 13
click at [333, 323] on span "Yearly" at bounding box center [334, 322] width 26 height 9
click at [446, 351] on div "Select payment method" at bounding box center [396, 347] width 152 height 13
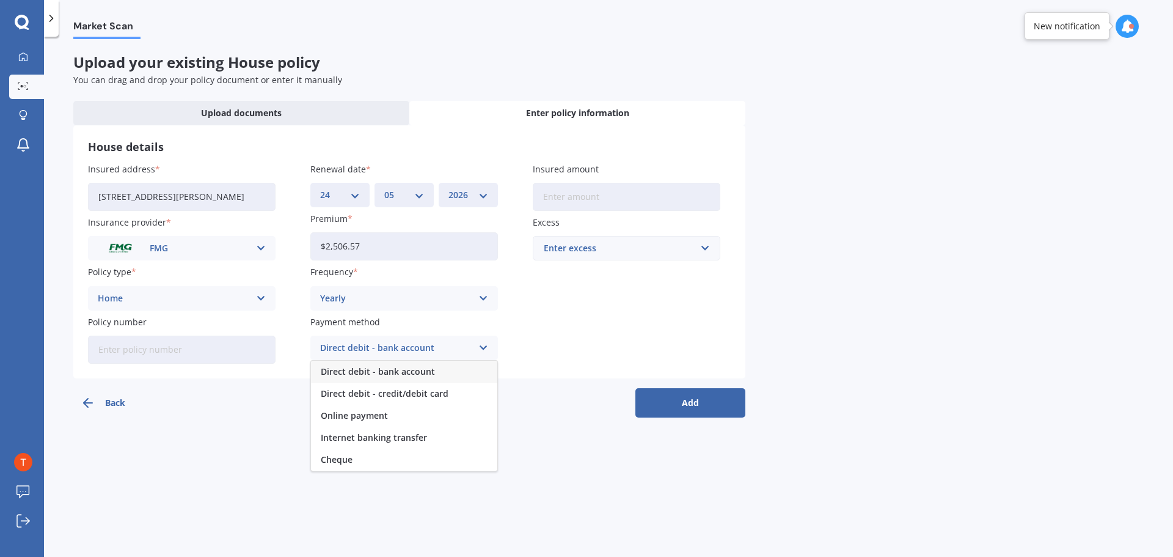
click at [417, 373] on span "Direct debit - bank account" at bounding box center [378, 371] width 114 height 9
click at [599, 204] on input "Insured amount" at bounding box center [627, 197] width 188 height 28
click at [595, 193] on input "Insured amount" at bounding box center [627, 197] width 188 height 28
type input "$695,319"
click at [645, 252] on div "Enter excess" at bounding box center [619, 247] width 151 height 13
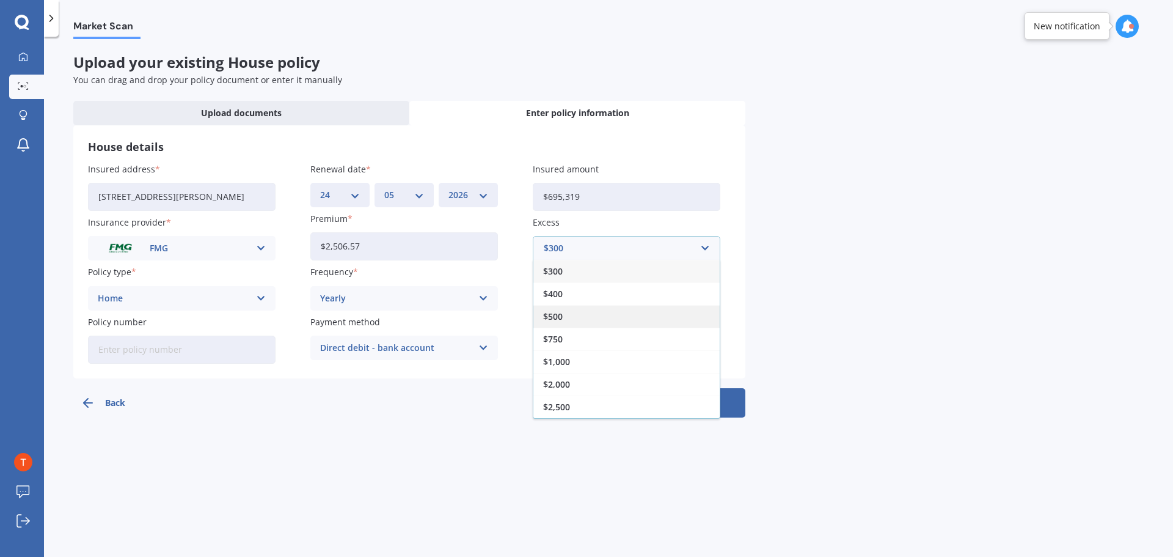
click at [564, 315] on div "$500" at bounding box center [626, 316] width 186 height 23
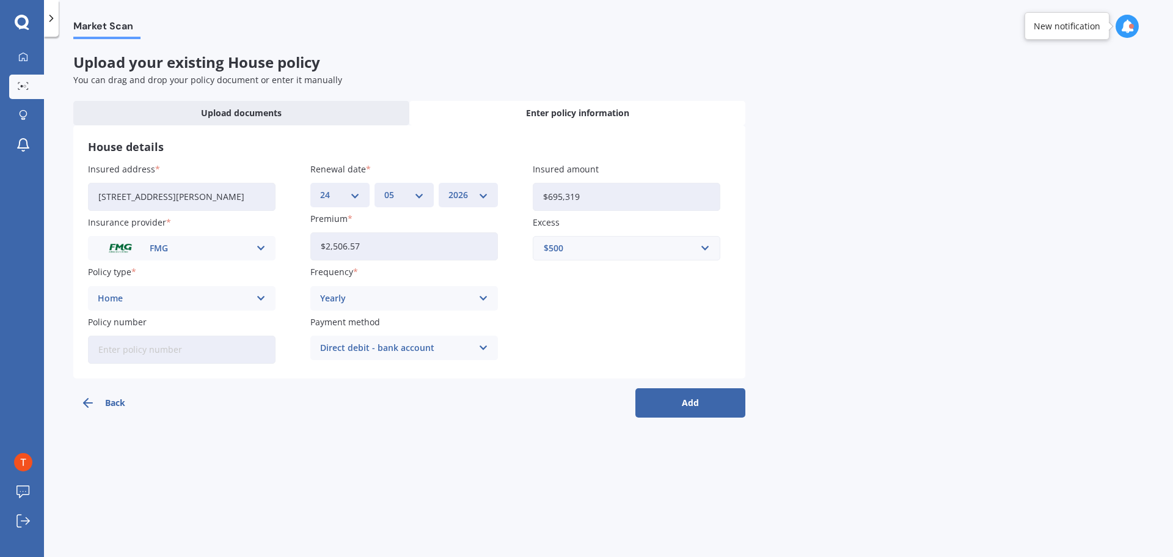
click at [662, 392] on button "Add" at bounding box center [690, 402] width 110 height 29
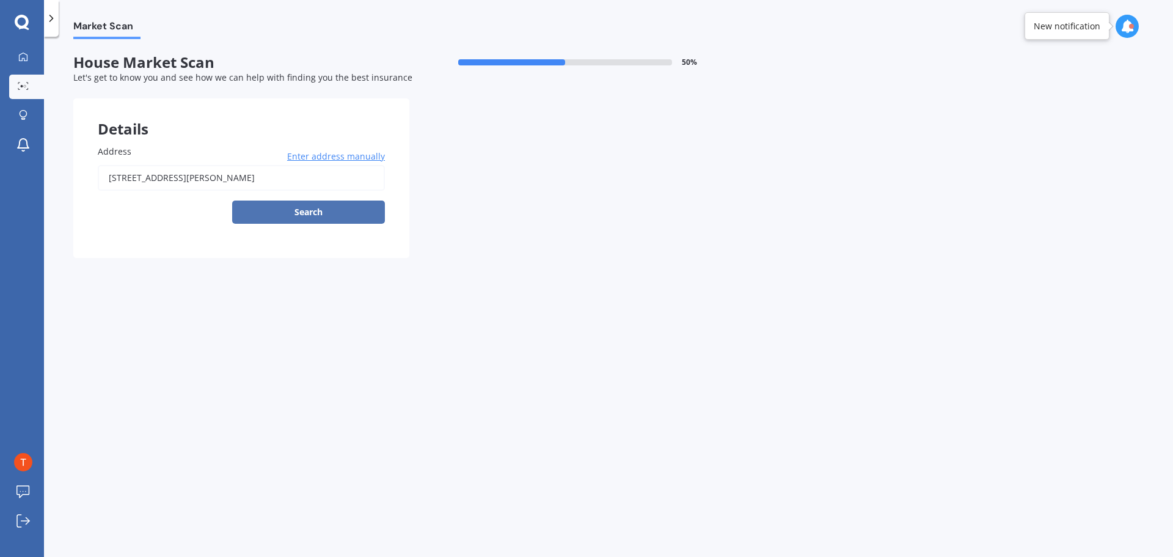
click at [333, 214] on button "Search" at bounding box center [308, 211] width 153 height 23
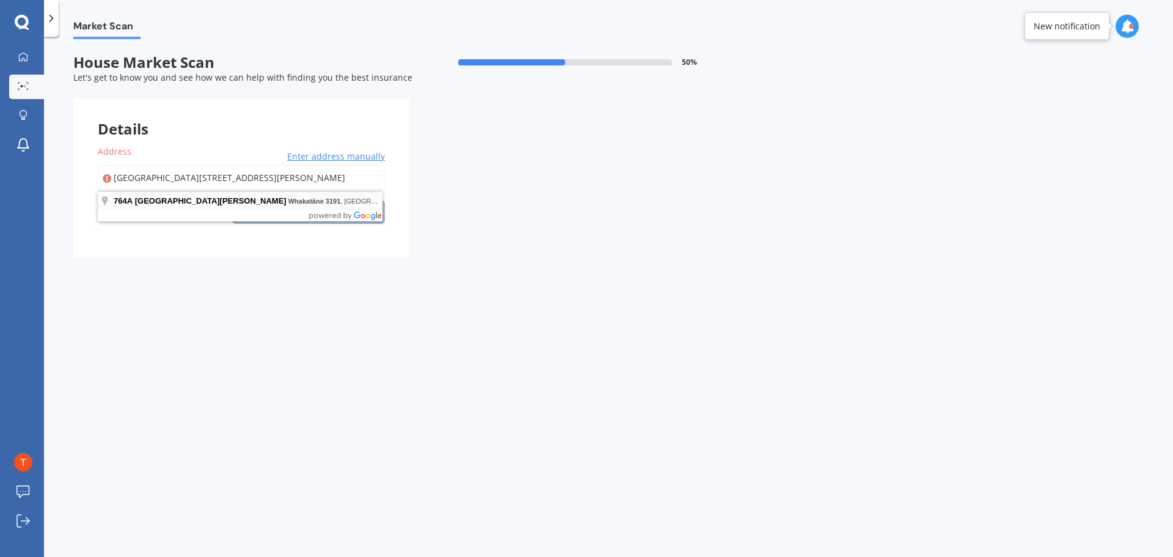
type input "[STREET_ADDRESS][PERSON_NAME]"
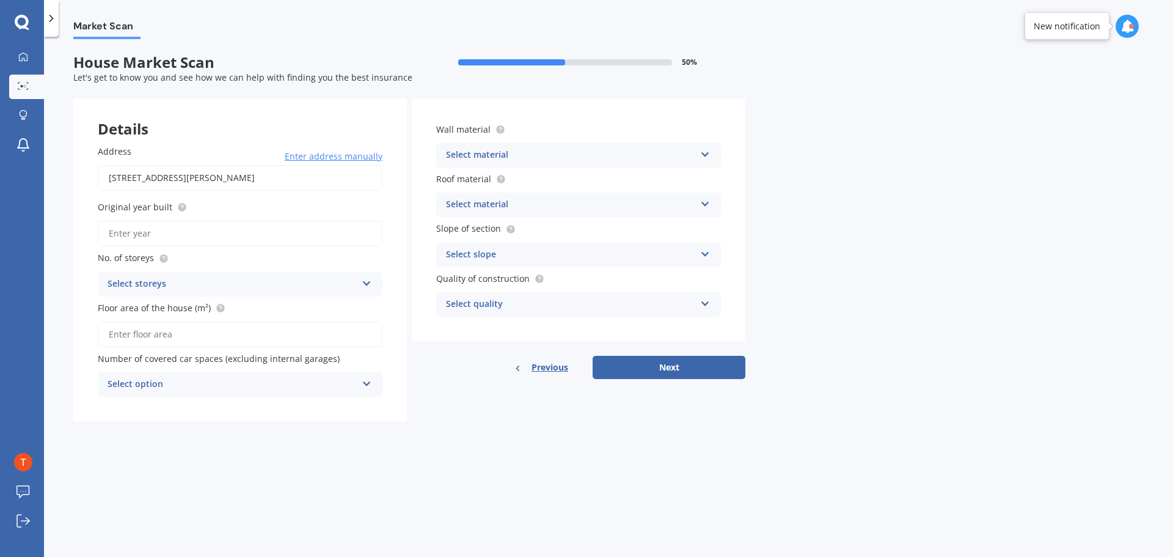
click at [228, 233] on input "Original year built" at bounding box center [240, 234] width 285 height 26
type input "2024"
click at [239, 284] on div "Select storeys" at bounding box center [232, 284] width 249 height 15
click at [122, 310] on div "1" at bounding box center [240, 308] width 284 height 22
click at [175, 341] on input "Floor area of the house (m²)" at bounding box center [240, 334] width 285 height 26
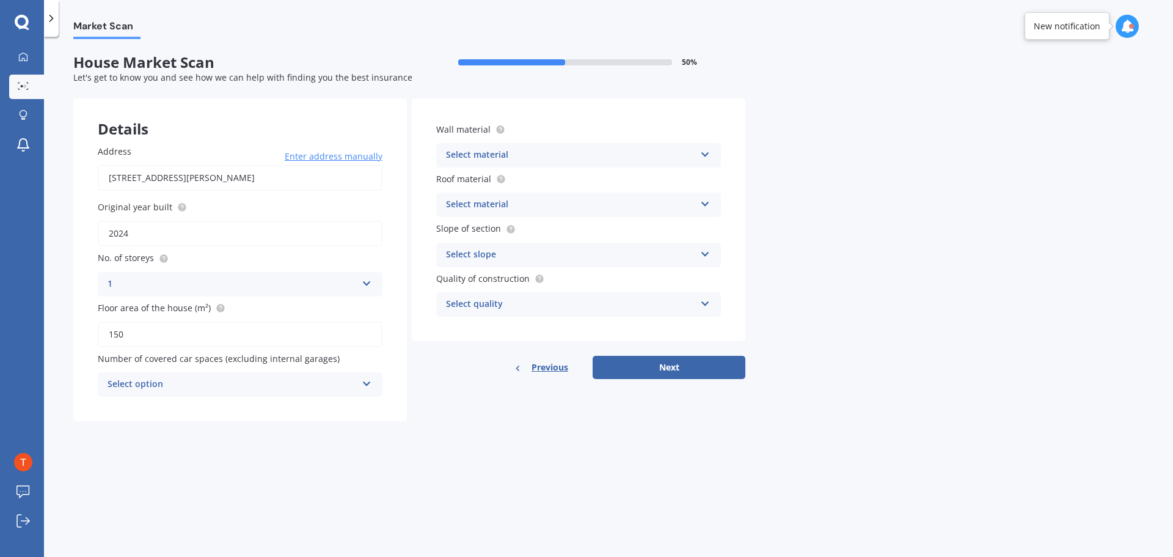
type input "150"
click at [257, 389] on div "Select option" at bounding box center [232, 384] width 249 height 15
click at [144, 404] on div "0" at bounding box center [240, 408] width 284 height 22
click at [698, 155] on div "Select material Artificial weatherboard/plank cladding Blockwork Brick veneer D…" at bounding box center [578, 155] width 285 height 24
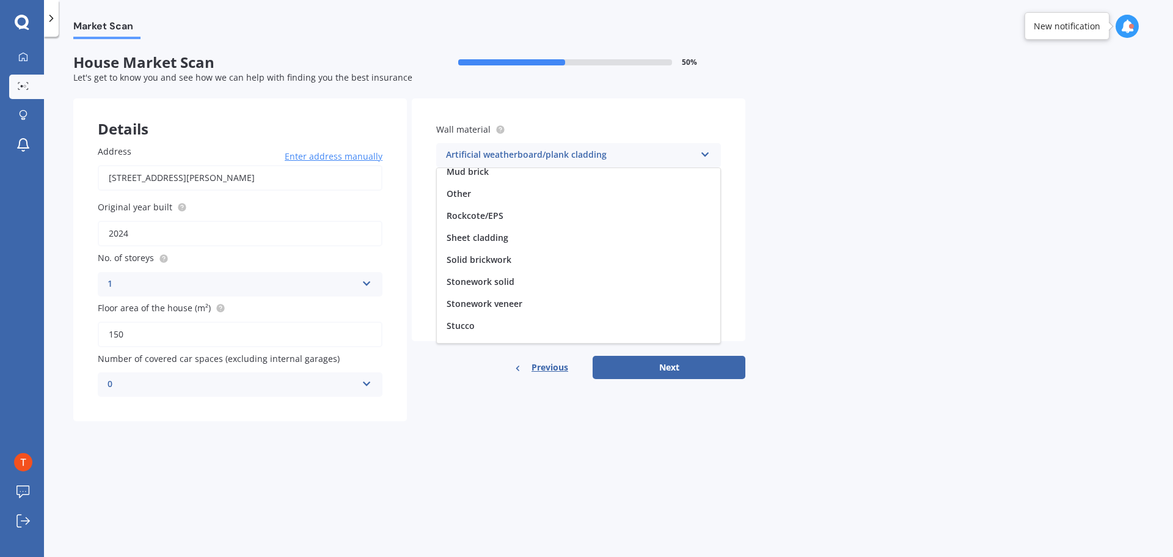
scroll to position [111, 0]
click at [535, 329] on span "Weatherboard/plank cladding" at bounding box center [509, 332] width 125 height 12
click at [704, 204] on icon at bounding box center [705, 201] width 10 height 9
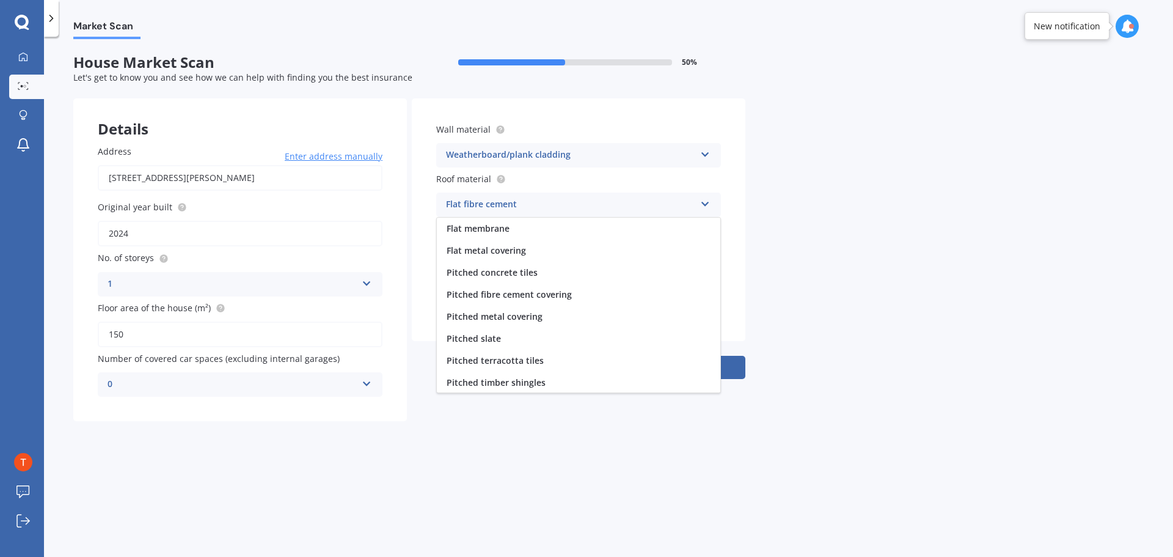
scroll to position [24, 0]
click at [505, 313] on span "Pitched metal covering" at bounding box center [495, 314] width 96 height 12
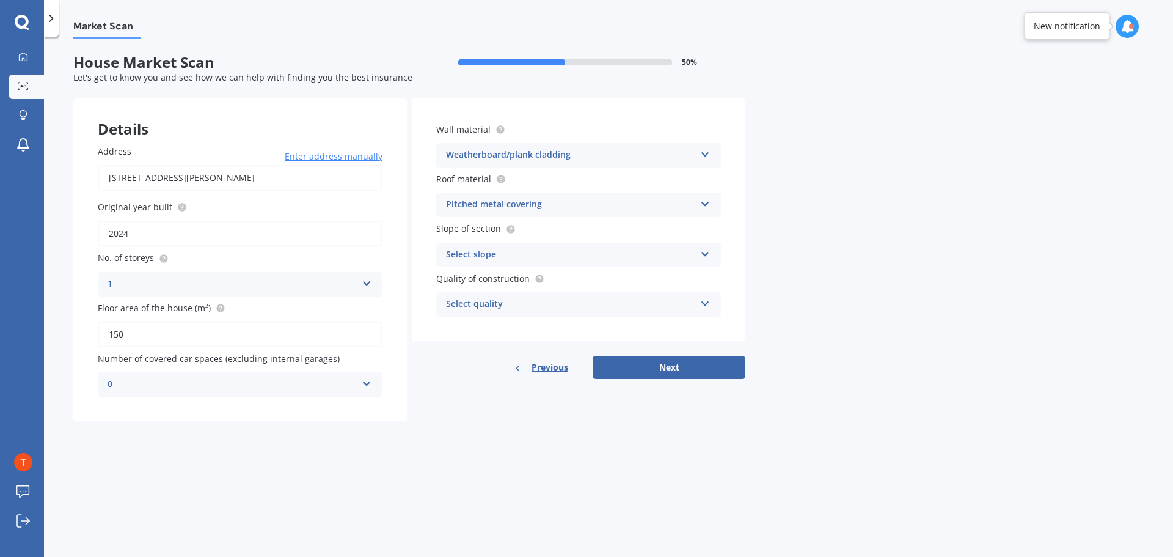
click at [554, 255] on div "Select slope" at bounding box center [570, 254] width 249 height 15
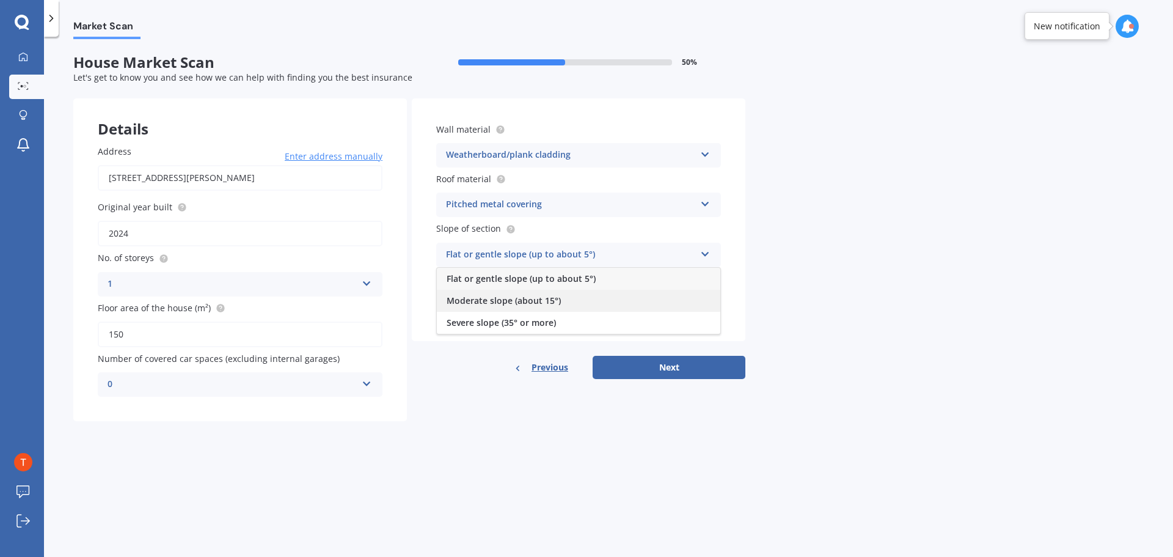
click at [547, 302] on span "Moderate slope (about 15°)" at bounding box center [504, 301] width 114 height 12
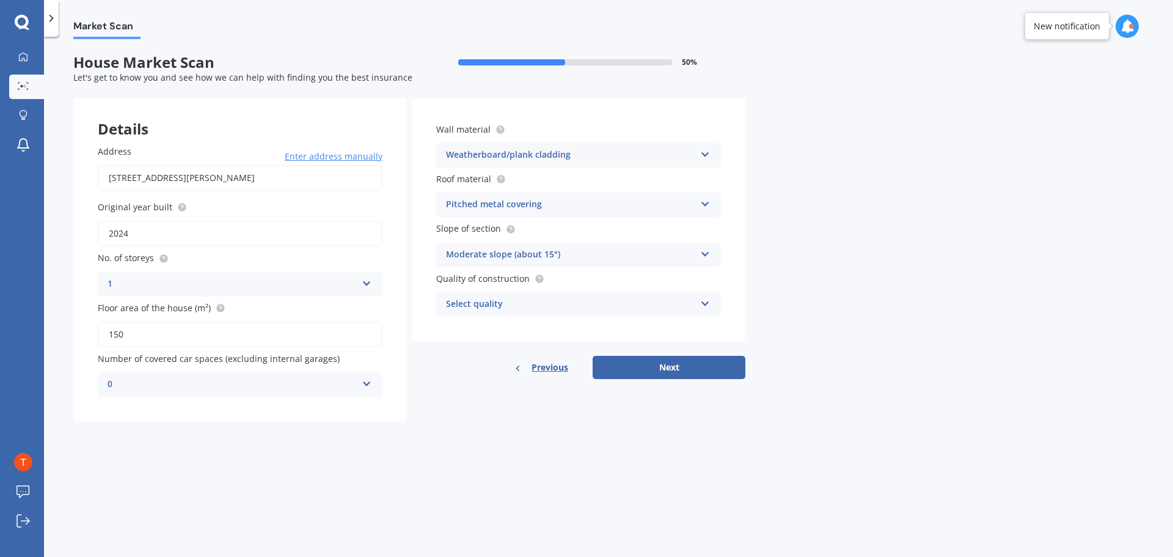
click at [625, 304] on div "Select quality" at bounding box center [570, 304] width 249 height 15
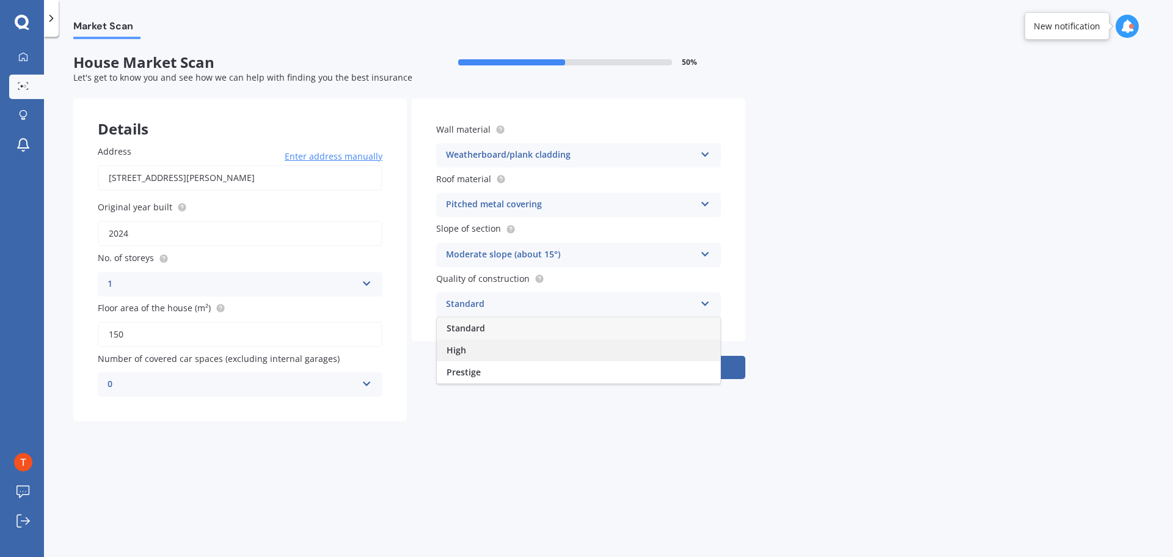
click at [461, 354] on span "High" at bounding box center [457, 350] width 20 height 12
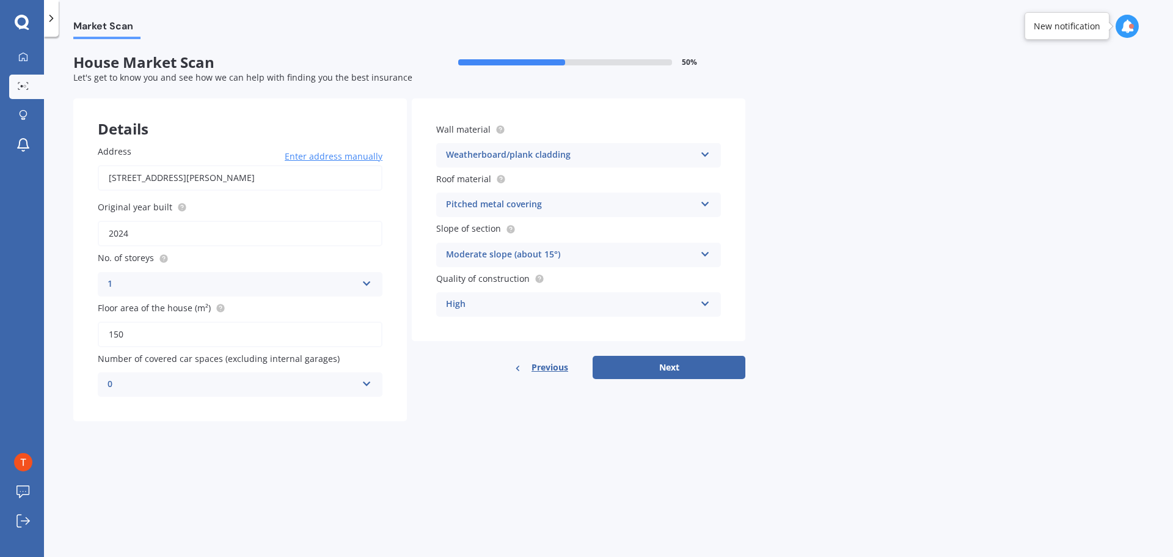
click at [530, 310] on div "High" at bounding box center [570, 304] width 249 height 15
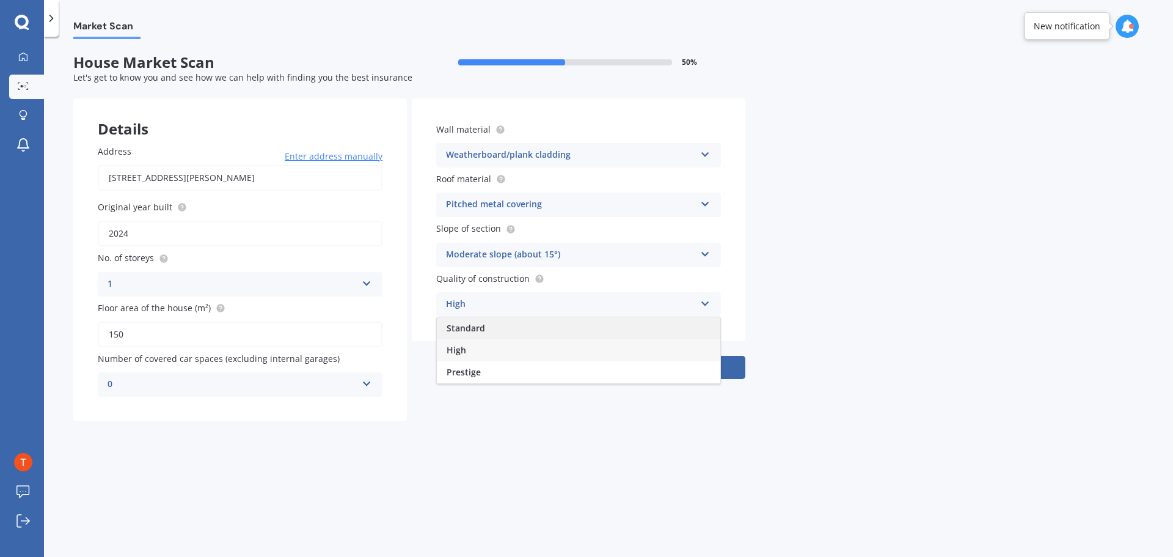
click at [483, 332] on span "Standard" at bounding box center [466, 328] width 38 height 12
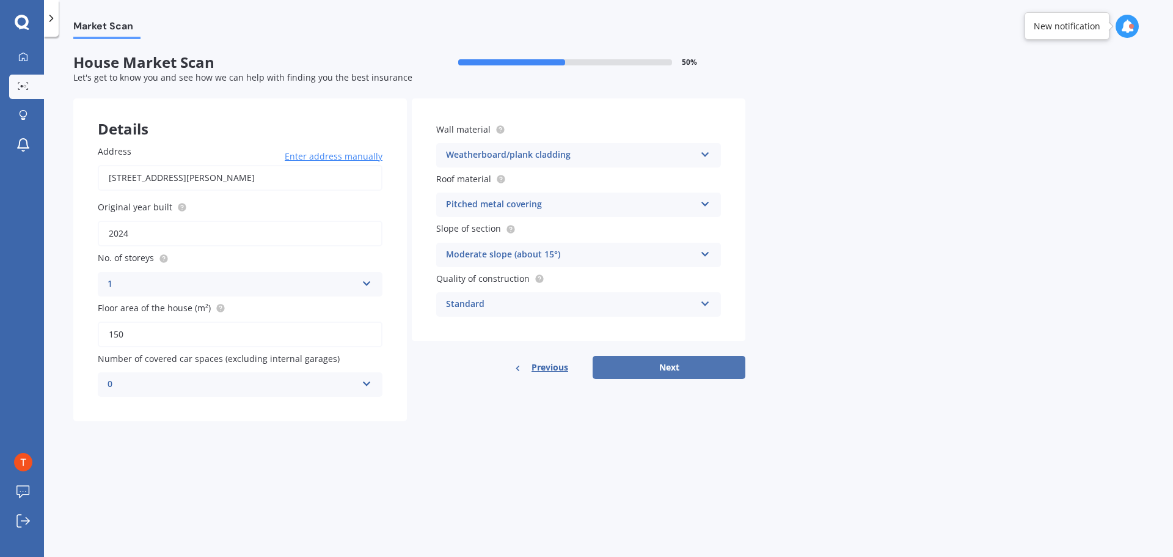
click at [653, 359] on button "Next" at bounding box center [669, 367] width 153 height 23
select select "16"
select select "12"
select select "1995"
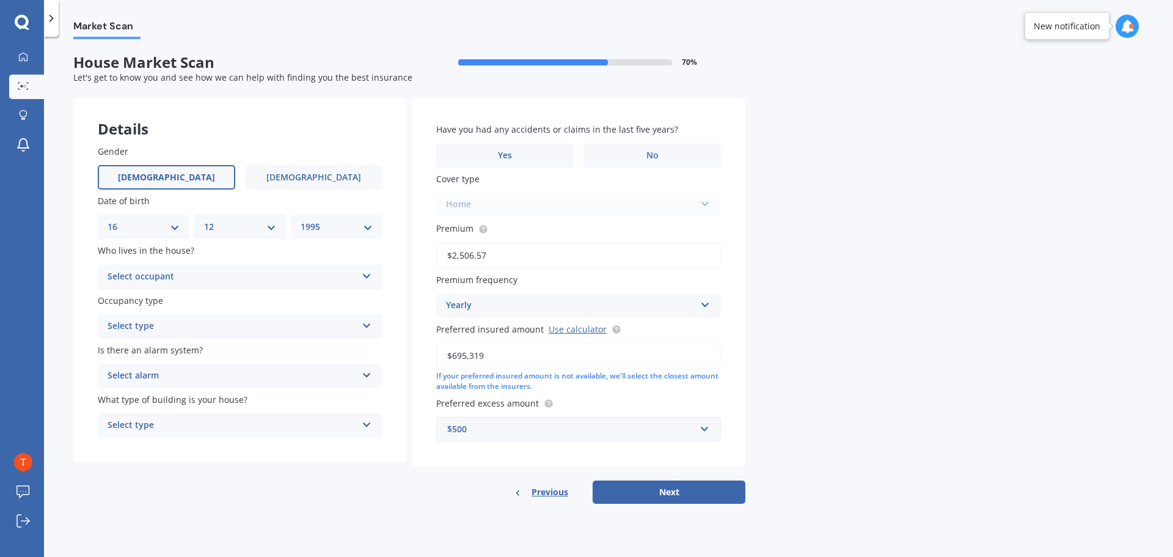
click at [335, 277] on div "Select occupant" at bounding box center [232, 276] width 249 height 15
click at [206, 301] on div "Owner" at bounding box center [240, 301] width 284 height 22
click at [236, 325] on div "Select type" at bounding box center [232, 326] width 249 height 15
click at [191, 349] on div "Permanent" at bounding box center [240, 350] width 284 height 22
click at [192, 377] on div "Select alarm" at bounding box center [232, 375] width 249 height 15
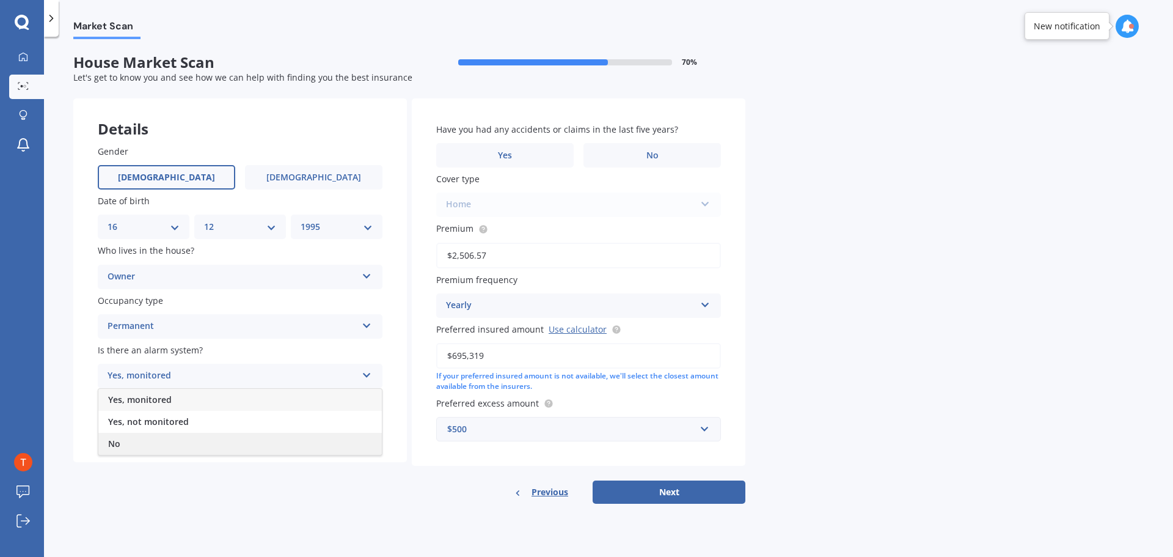
click at [138, 445] on div "No" at bounding box center [240, 444] width 284 height 22
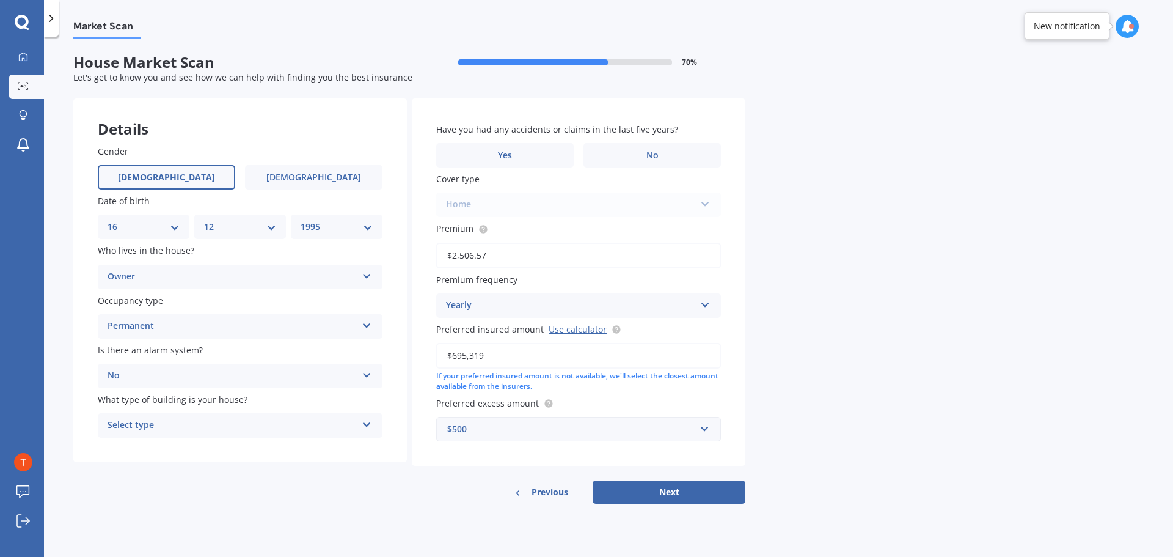
click at [183, 424] on div "Select type" at bounding box center [232, 425] width 249 height 15
click at [166, 448] on div "Freestanding" at bounding box center [240, 449] width 284 height 22
click at [666, 155] on label "No" at bounding box center [652, 155] width 137 height 24
click at [0, 0] on input "No" at bounding box center [0, 0] width 0 height 0
click at [679, 494] on button "Next" at bounding box center [669, 491] width 153 height 23
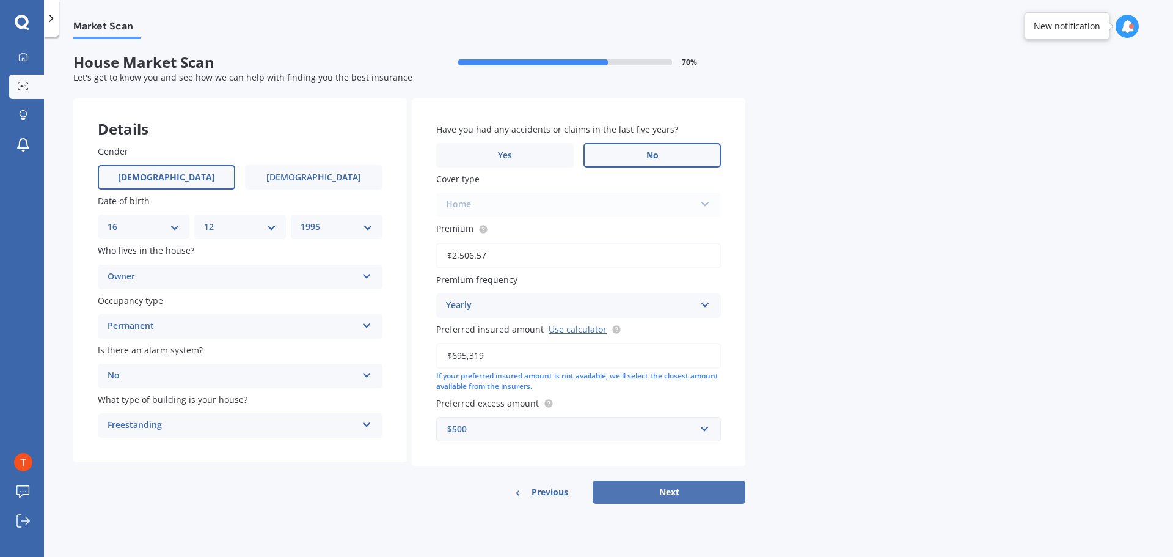
select select "16"
select select "12"
select select "1995"
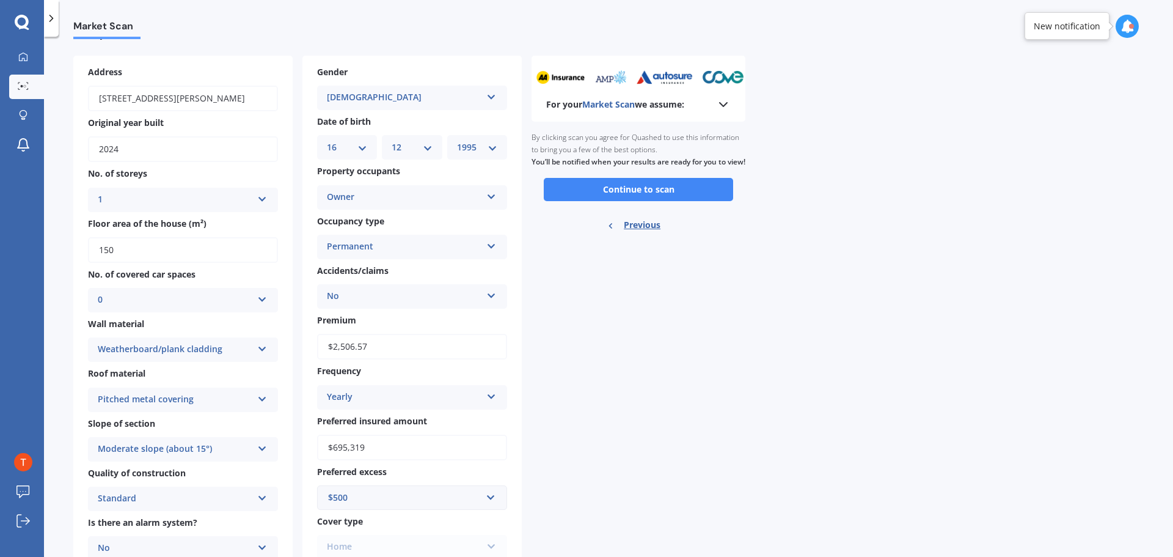
scroll to position [16, 0]
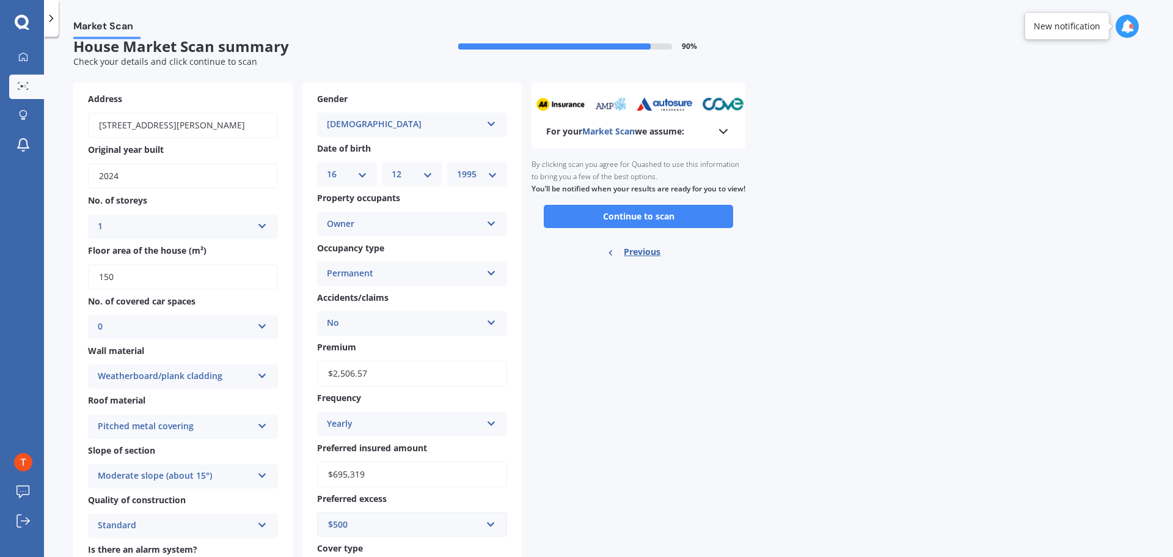
click at [635, 228] on button "Continue to scan" at bounding box center [638, 216] width 189 height 23
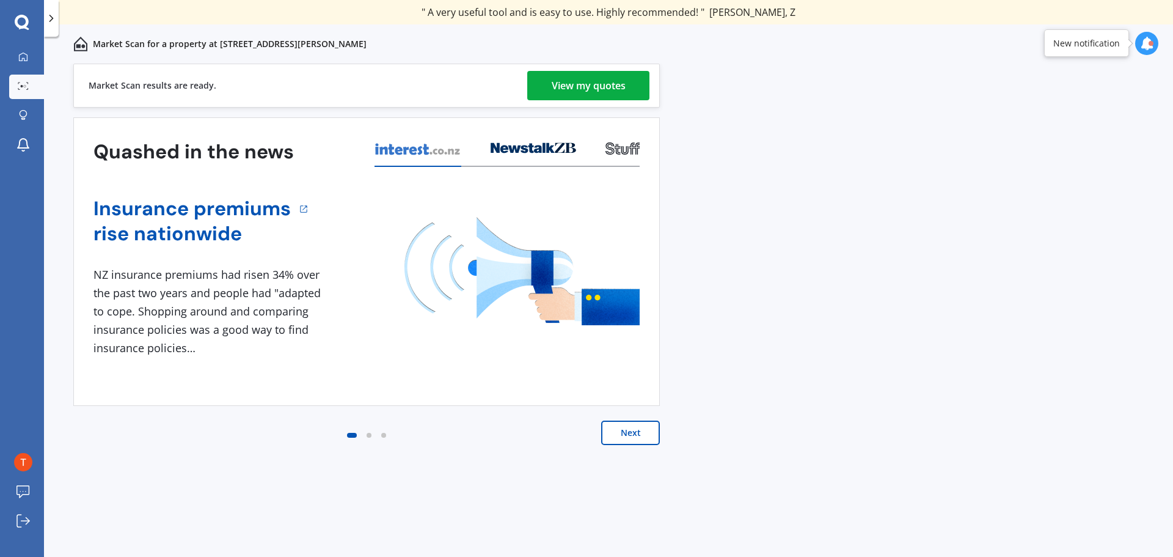
click at [568, 78] on div "View my quotes" at bounding box center [589, 85] width 74 height 29
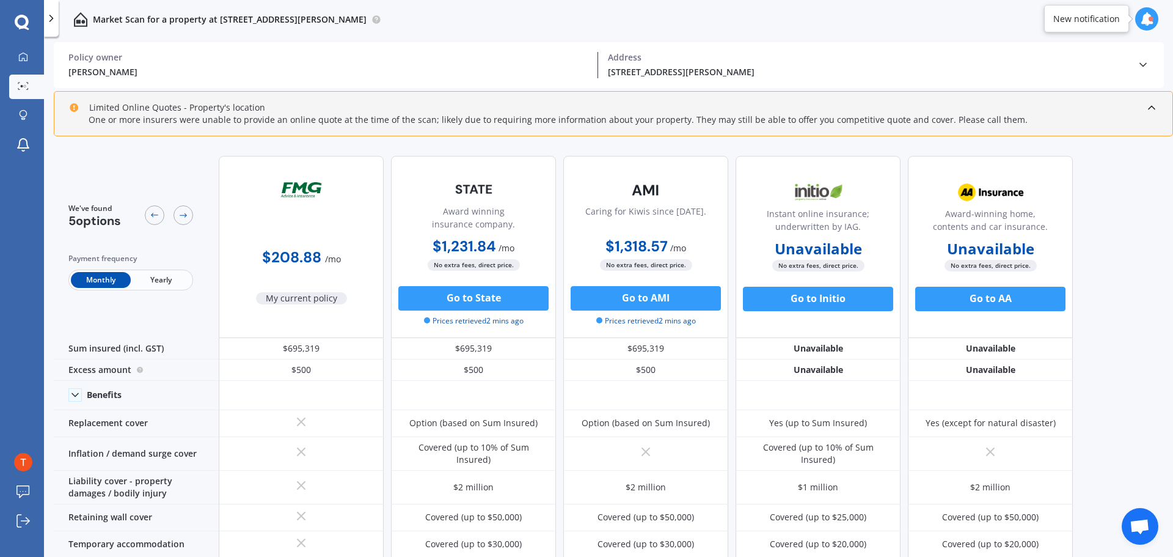
click at [173, 280] on span "Yearly" at bounding box center [161, 280] width 60 height 16
click at [112, 286] on span "Monthly" at bounding box center [101, 280] width 60 height 16
